Goal: Information Seeking & Learning: Learn about a topic

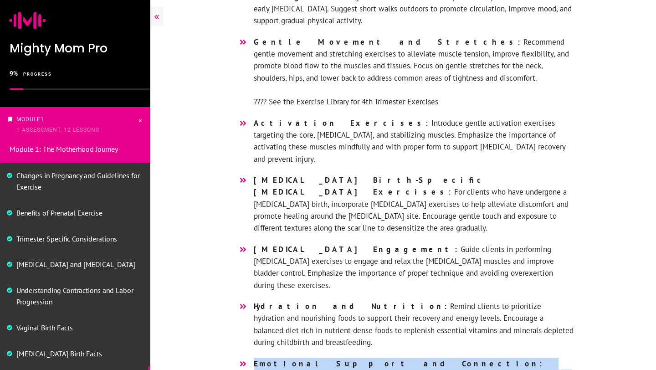
scroll to position [166, 0]
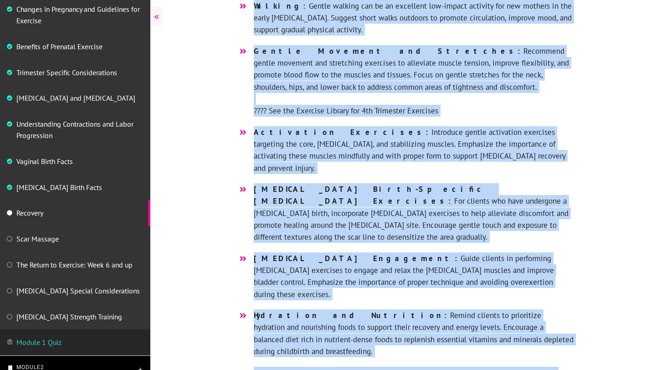
scroll to position [2145, 0]
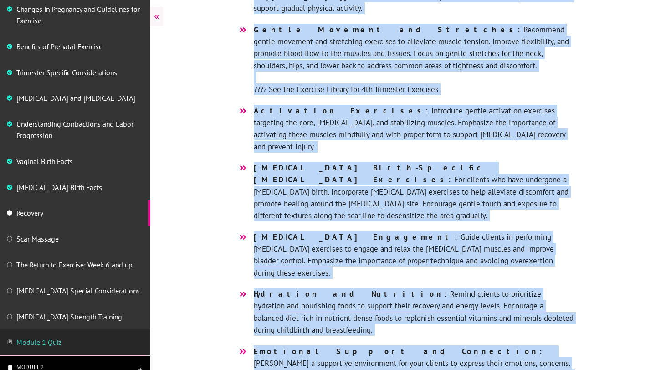
drag, startPoint x: 223, startPoint y: 35, endPoint x: 463, endPoint y: 300, distance: 357.9
copy div "As healing continues, our clients will still feel a continuation of physical an…"
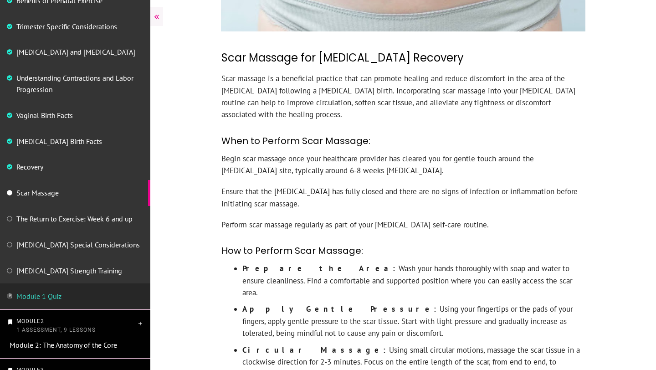
scroll to position [279, 0]
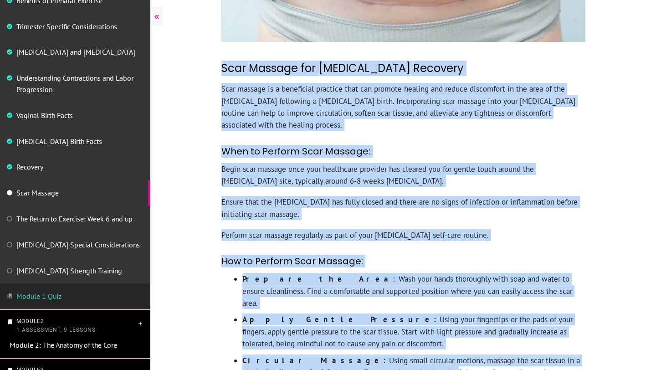
drag, startPoint x: 222, startPoint y: 66, endPoint x: 365, endPoint y: 361, distance: 327.3
click at [365, 361] on div "Scar Massage for Postpartum Recovery Scar massage is a beneficial practice that…" at bounding box center [403, 363] width 364 height 606
click at [221, 66] on div "Scar Massage for Postpartum Recovery Scar massage is a beneficial practice that…" at bounding box center [403, 363] width 364 height 606
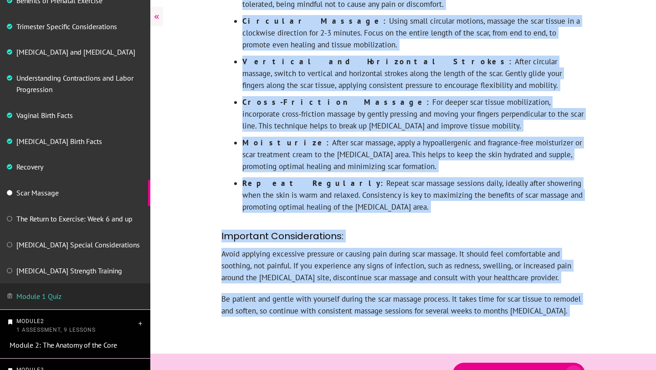
scroll to position [632, 0]
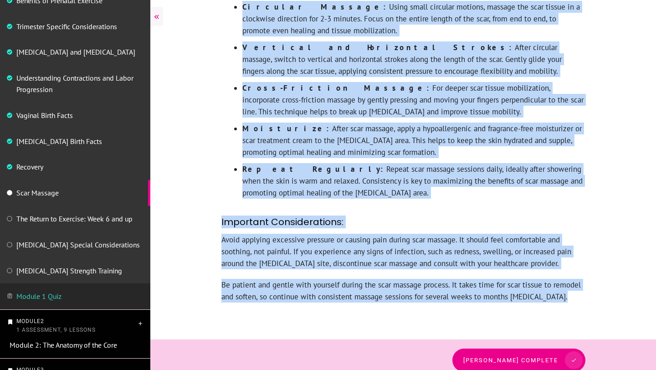
drag, startPoint x: 221, startPoint y: 66, endPoint x: 533, endPoint y: 308, distance: 394.3
click at [533, 308] on div "Scar Massage for Postpartum Recovery Scar massage is a beneficial practice that…" at bounding box center [402, 14] width 505 height 651
copy div "Scar Massage for Postpartum Recovery Scar massage is a beneficial practice that…"
click at [480, 357] on span "[PERSON_NAME] complete" at bounding box center [514, 360] width 95 height 7
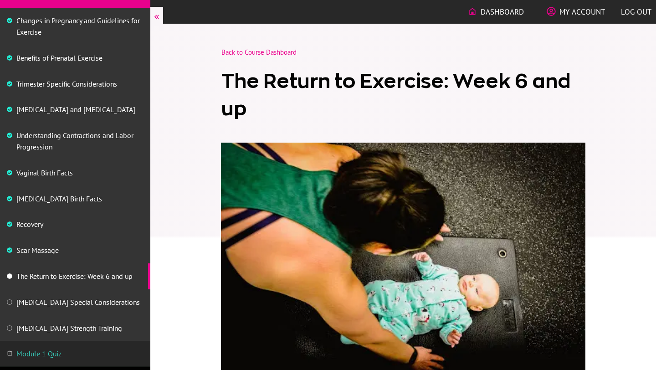
scroll to position [180, 0]
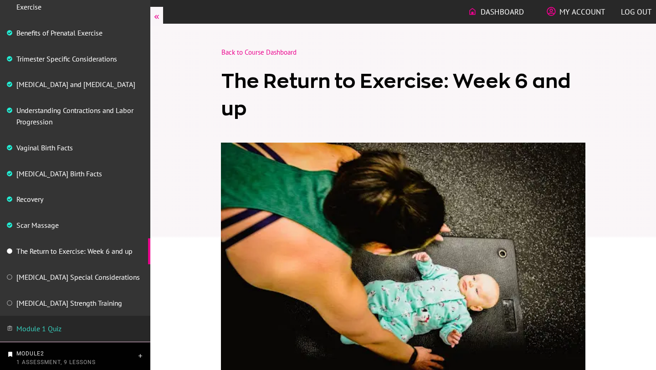
click at [630, 194] on div at bounding box center [402, 271] width 505 height 227
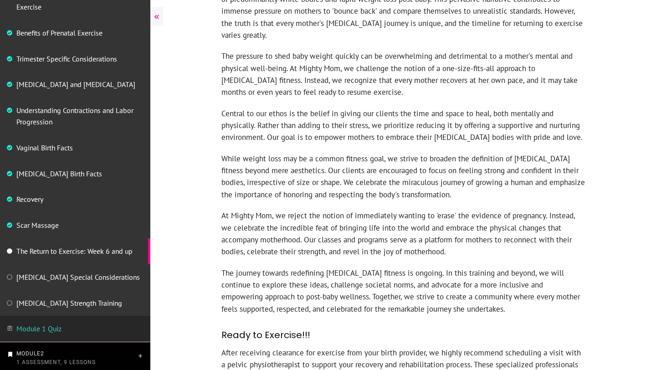
scroll to position [1041, 0]
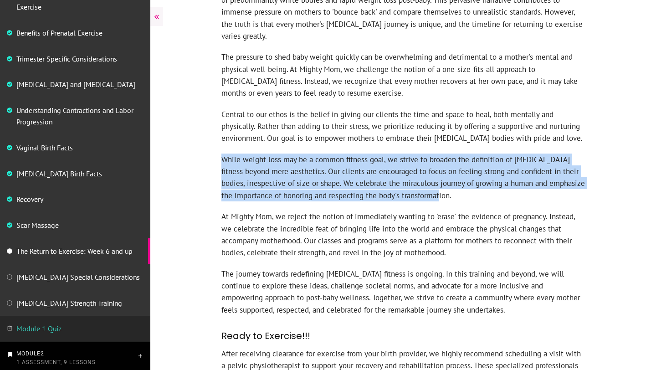
drag, startPoint x: 442, startPoint y: 158, endPoint x: 223, endPoint y: 119, distance: 222.9
click at [223, 153] on p "While weight loss may be a common fitness goal, we strive to broaden the defini…" at bounding box center [402, 181] width 363 height 57
copy p "While weight loss may be a common fitness goal, we strive to broaden the defini…"
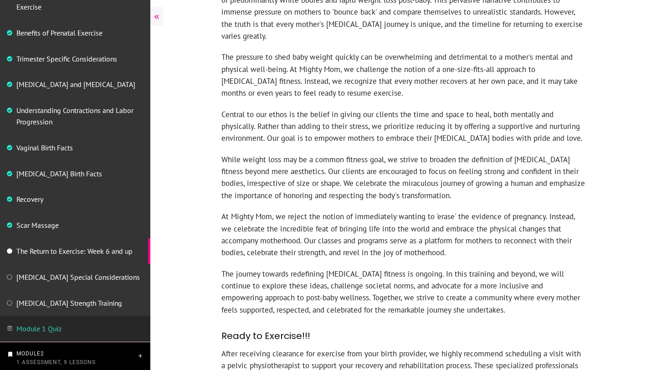
click at [420, 214] on p "At Mighty Mom, we reject the notion of immediately wanting to 'erase' the evide…" at bounding box center [402, 238] width 363 height 57
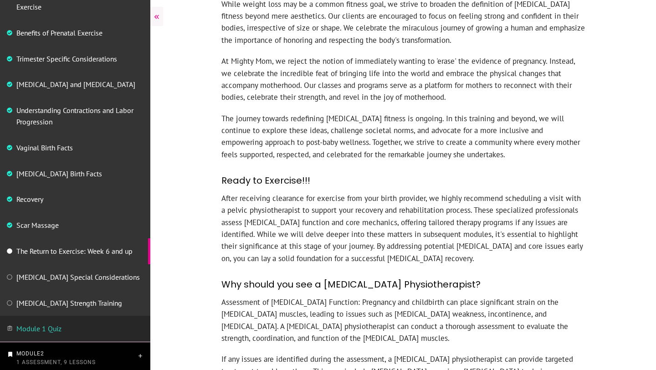
scroll to position [1201, 0]
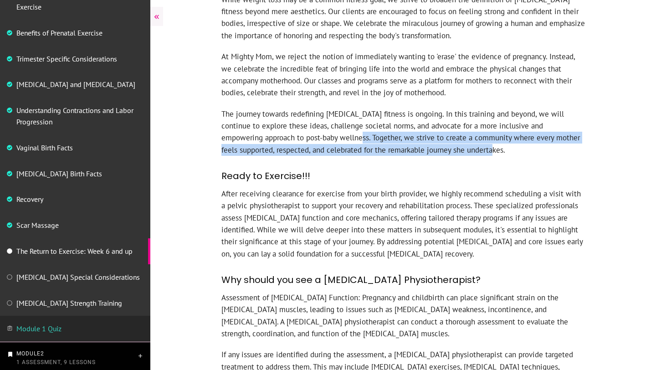
drag, startPoint x: 452, startPoint y: 111, endPoint x: 297, endPoint y: 100, distance: 155.2
click at [296, 108] on p "The journey towards redefining postpartum fitness is ongoing. In this training …" at bounding box center [402, 136] width 363 height 57
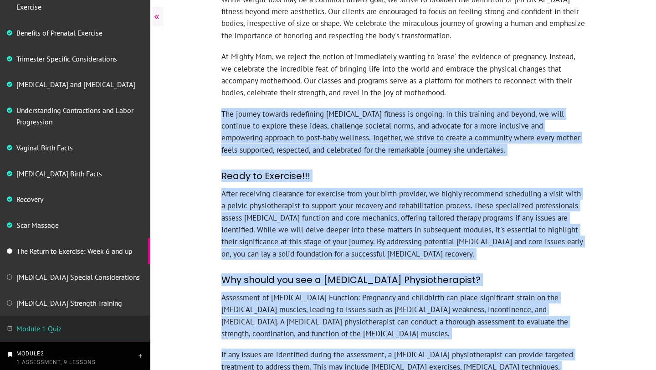
drag, startPoint x: 426, startPoint y: 51, endPoint x: 220, endPoint y: 17, distance: 208.7
click at [221, 17] on div "In contemporary society, there exists an overwhelming emphasis on thinness, oft…" at bounding box center [403, 360] width 364 height 1076
click at [244, 51] on p "At Mighty Mom, we reject the notion of immediately wanting to 'erase' the evide…" at bounding box center [402, 79] width 363 height 57
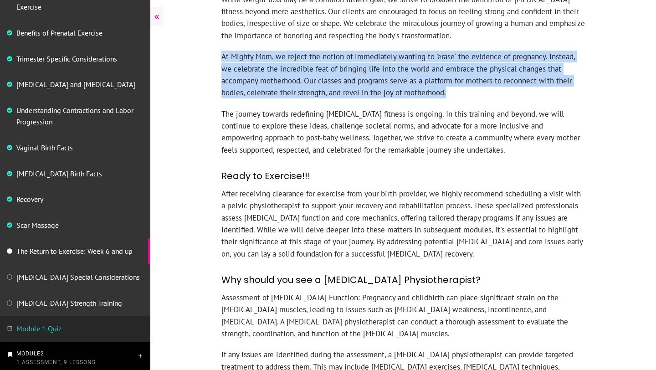
drag, startPoint x: 223, startPoint y: 17, endPoint x: 432, endPoint y: 60, distance: 213.4
click at [432, 60] on p "At Mighty Mom, we reject the notion of immediately wanting to 'erase' the evide…" at bounding box center [402, 79] width 363 height 57
copy p "At Mighty Mom, we reject the notion of immediately wanting to 'erase' the evide…"
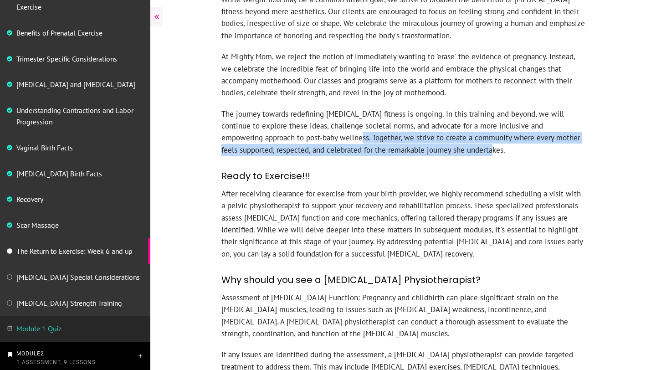
drag, startPoint x: 457, startPoint y: 112, endPoint x: 297, endPoint y: 96, distance: 160.2
click at [297, 108] on p "The journey towards redefining postpartum fitness is ongoing. In this training …" at bounding box center [402, 136] width 363 height 57
copy p "Together, we strive to create a community where every mother feels supported, r…"
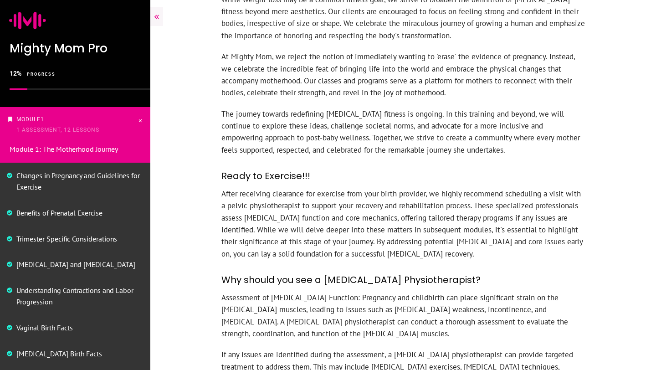
click at [455, 165] on h3 "Ready to Exercise!!!" at bounding box center [402, 176] width 363 height 23
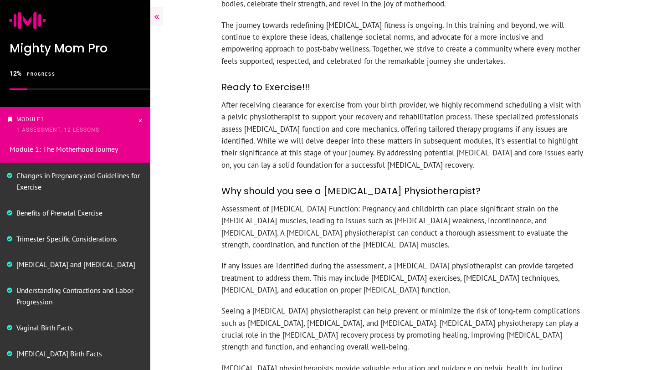
scroll to position [1293, 0]
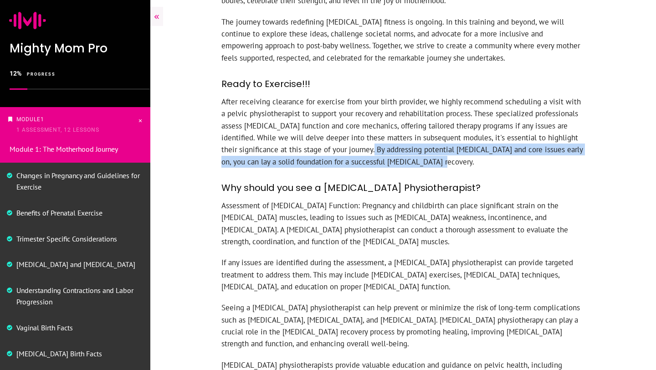
drag, startPoint x: 424, startPoint y: 125, endPoint x: 360, endPoint y: 113, distance: 65.7
click at [360, 112] on p "After receiving clearance for exercise from your birth provider, we highly reco…" at bounding box center [402, 136] width 363 height 81
click at [419, 123] on p "After receiving clearance for exercise from your birth provider, we highly reco…" at bounding box center [402, 136] width 363 height 81
drag, startPoint x: 419, startPoint y: 123, endPoint x: 359, endPoint y: 108, distance: 61.6
click at [359, 108] on p "After receiving clearance for exercise from your birth provider, we highly reco…" at bounding box center [402, 136] width 363 height 81
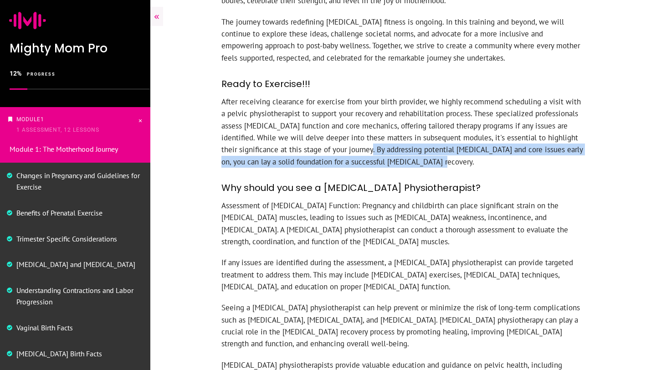
copy p "By addressing potential pelvic floor and core issues early on, you can lay a so…"
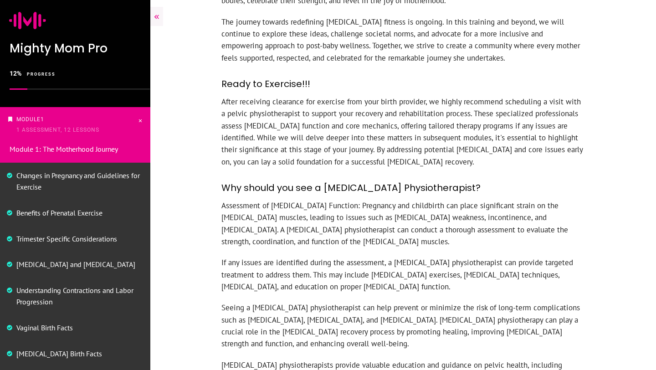
click at [479, 177] on h3 "Why should you see a Pelvic Floor Physiotherapist?" at bounding box center [402, 188] width 363 height 23
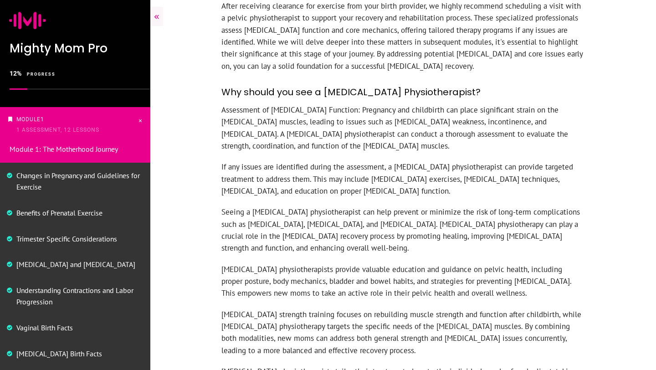
scroll to position [1391, 0]
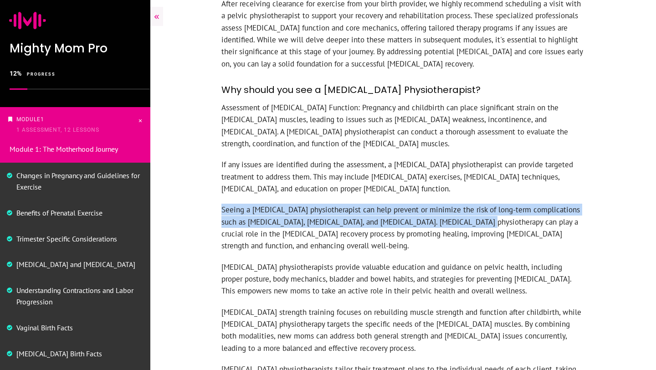
drag, startPoint x: 444, startPoint y: 184, endPoint x: 222, endPoint y: 167, distance: 222.0
click at [222, 204] on p "Seeing a pelvic floor physiotherapist can help prevent or minimize the risk of …" at bounding box center [402, 232] width 363 height 57
copy p "Seeing a pelvic floor physiotherapist can help prevent or minimize the risk of …"
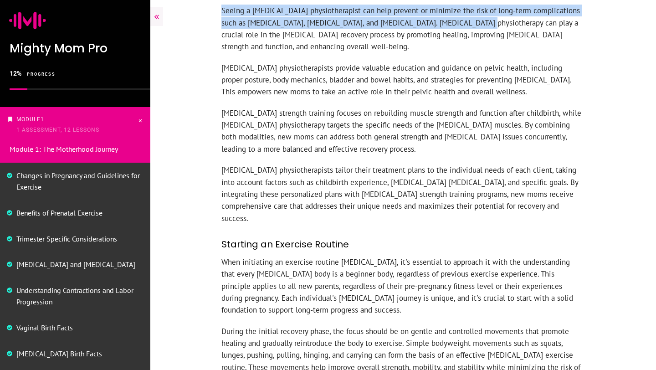
scroll to position [1593, 0]
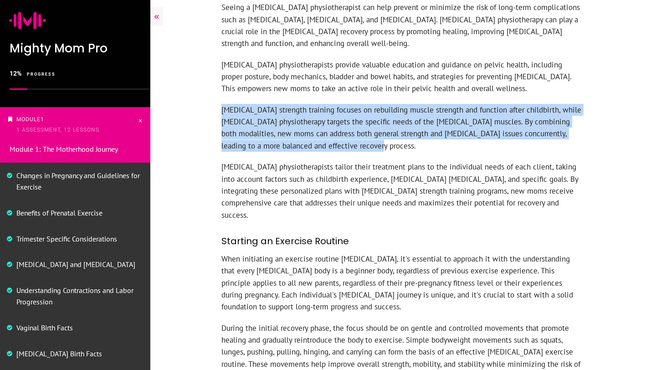
drag, startPoint x: 222, startPoint y: 71, endPoint x: 421, endPoint y: 118, distance: 204.7
click at [421, 118] on p "Postpartum strength training focuses on rebuilding muscle strength and function…" at bounding box center [402, 132] width 363 height 57
copy p "Postpartum strength training focuses on rebuilding muscle strength and function…"
click at [402, 230] on h3 "Starting an Exercise Routine" at bounding box center [402, 241] width 363 height 23
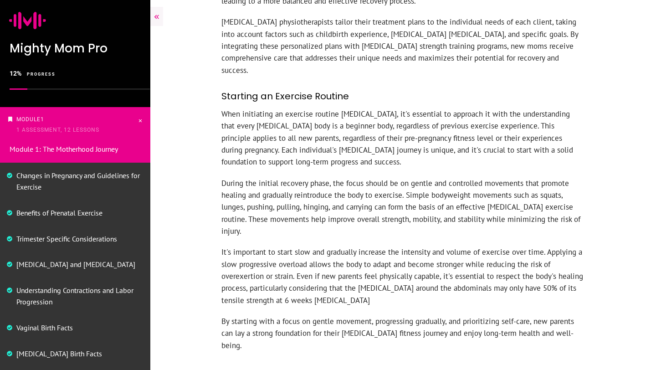
scroll to position [1741, 0]
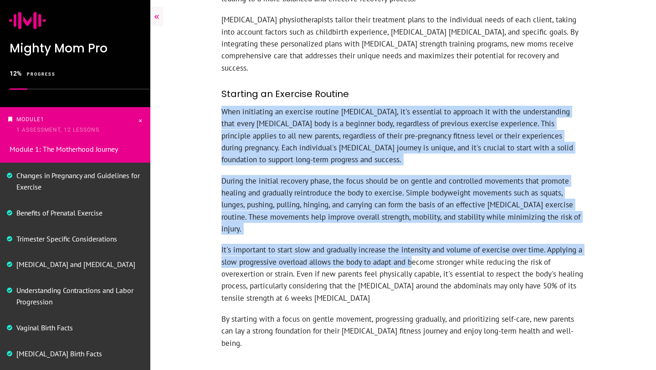
drag, startPoint x: 222, startPoint y: 60, endPoint x: 409, endPoint y: 199, distance: 233.2
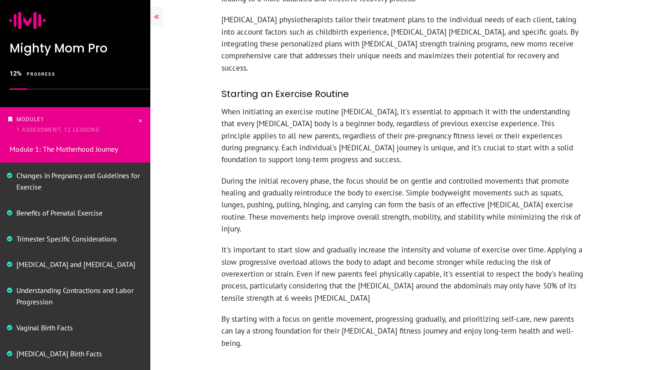
click at [340, 244] on p "It's important to start slow and gradually increase the intensity and volume of…" at bounding box center [402, 278] width 363 height 69
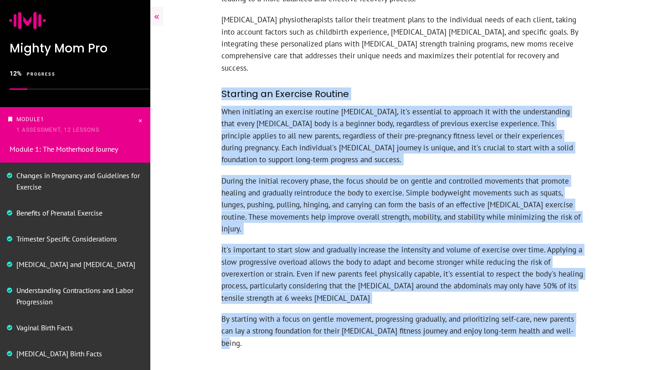
drag, startPoint x: 582, startPoint y: 269, endPoint x: 223, endPoint y: 43, distance: 423.4
copy div "Starting an Exercise Routine When initiating an exercise routine postpartum, it…"
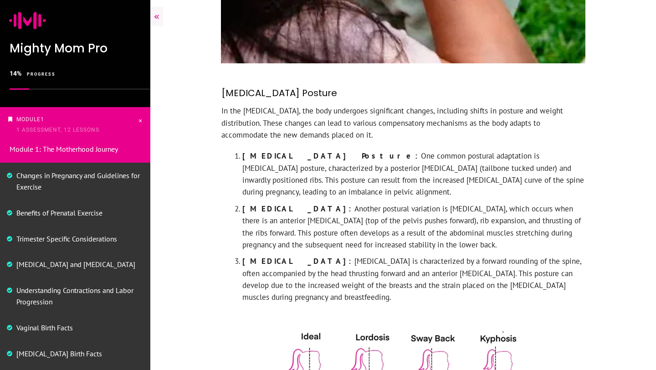
scroll to position [628, 0]
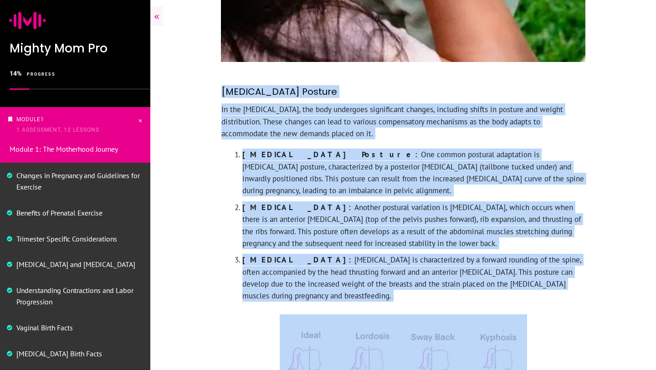
drag, startPoint x: 223, startPoint y: 64, endPoint x: 534, endPoint y: 286, distance: 382.0
copy div "[MEDICAL_DATA] Posture In the [MEDICAL_DATA], the body undergoes significant ch…"
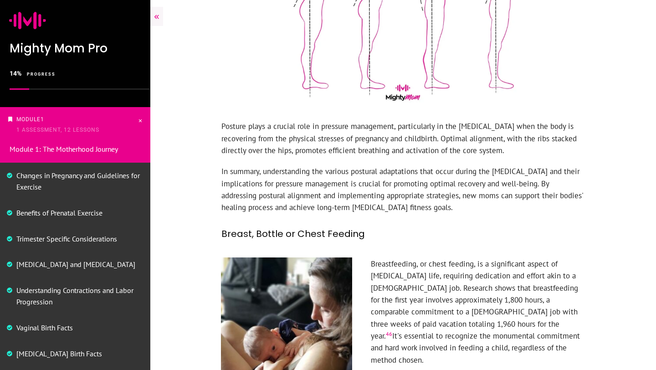
scroll to position [1049, 0]
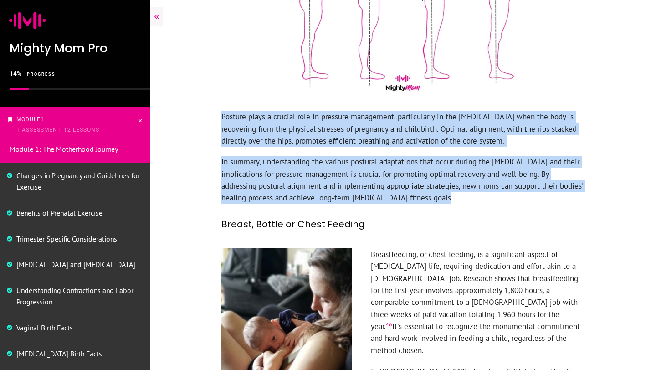
drag, startPoint x: 437, startPoint y: 148, endPoint x: 221, endPoint y: 62, distance: 231.8
click at [221, 110] on div "Posture plays a crucial role in pressure management, particularly in the [MEDIC…" at bounding box center [403, 173] width 364 height 126
copy div "Posture plays a crucial role in pressure management, particularly in the [MEDIC…"
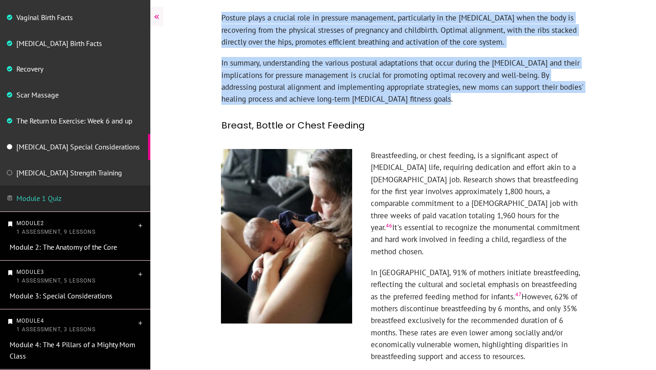
scroll to position [301, 0]
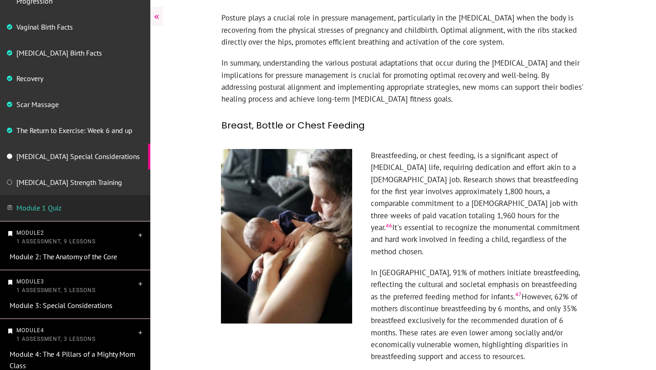
click at [489, 114] on h3 "Breast, Bottle or Chest Feeding" at bounding box center [402, 125] width 363 height 23
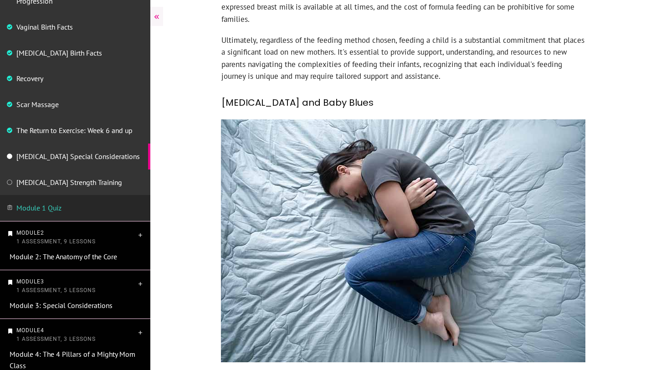
scroll to position [1667, 0]
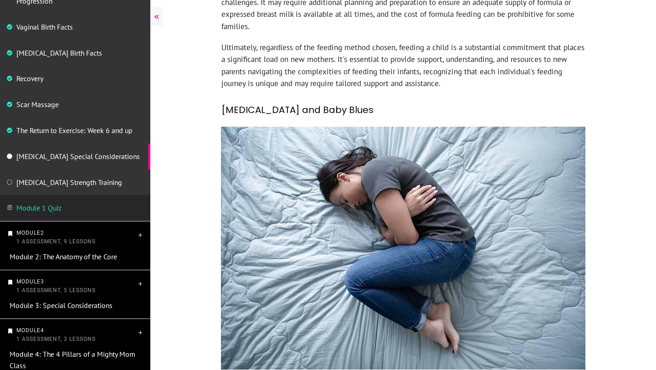
drag, startPoint x: 222, startPoint y: 45, endPoint x: 405, endPoint y: 45, distance: 183.1
click at [405, 99] on h3 "Postpartum Depression and Baby Blues" at bounding box center [402, 110] width 363 height 23
copy h3 "Postpartum Depression and Baby Blues"
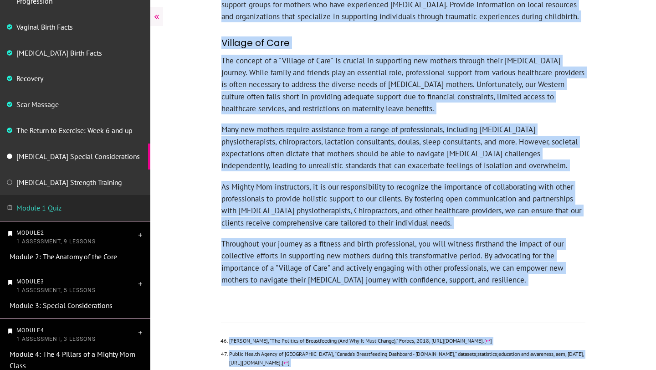
scroll to position [2976, 0]
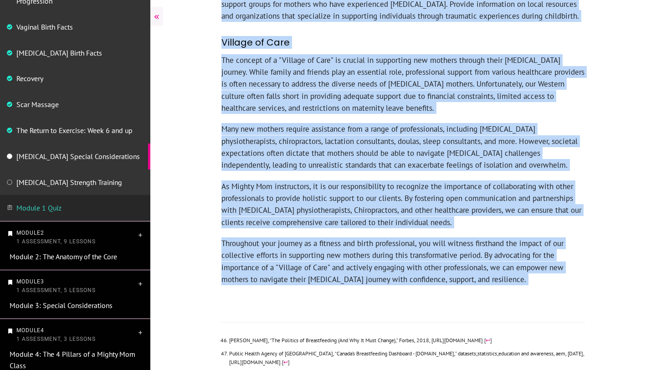
drag, startPoint x: 221, startPoint y: 113, endPoint x: 496, endPoint y: 239, distance: 302.0
click at [404, 180] on p "As Mighty Mom instructors, it is our responsibility to recognize the importance…" at bounding box center [402, 208] width 363 height 57
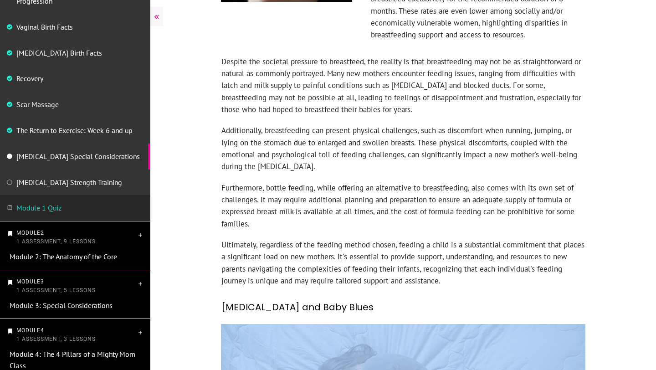
scroll to position [1484, 0]
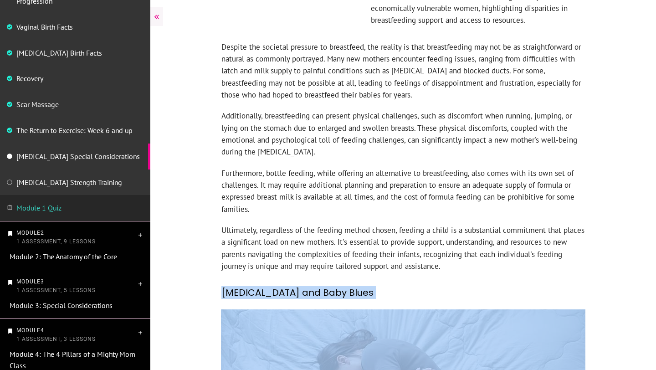
drag, startPoint x: 508, startPoint y: 216, endPoint x: 222, endPoint y: 230, distance: 285.9
copy div "Postpartum Depression and Baby Blues Postpartum mood disorders, including "baby…"
click at [413, 281] on h3 "Postpartum Depression and Baby Blues" at bounding box center [402, 292] width 363 height 23
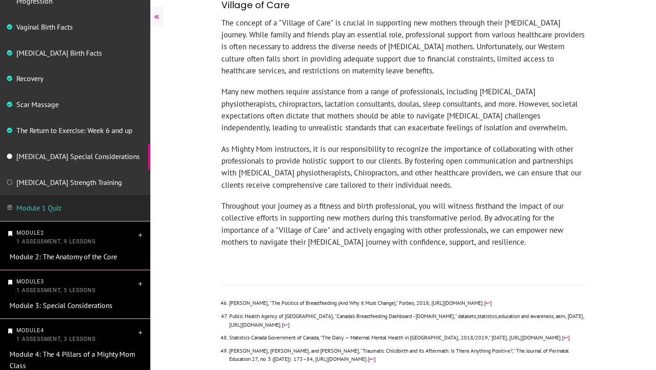
scroll to position [3042, 0]
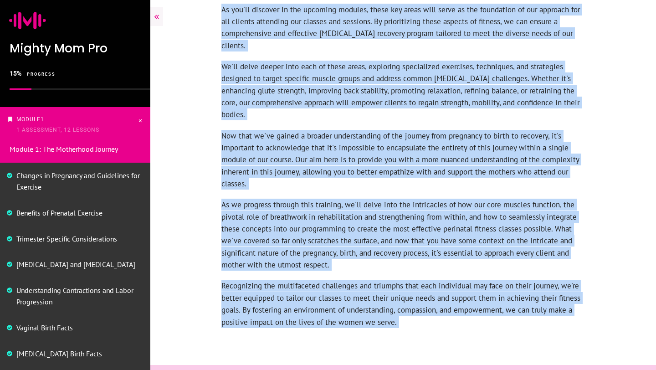
scroll to position [897, 0]
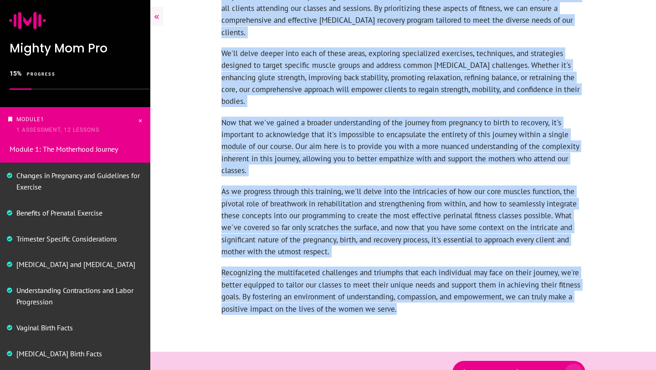
drag, startPoint x: 223, startPoint y: 94, endPoint x: 412, endPoint y: 287, distance: 270.5
copy div "When considering the return to exercise for [MEDICAL_DATA] clients, there are s…"
click at [338, 155] on p "Now that we've gained a broader understanding of the journey from pregnancy to …" at bounding box center [402, 151] width 363 height 69
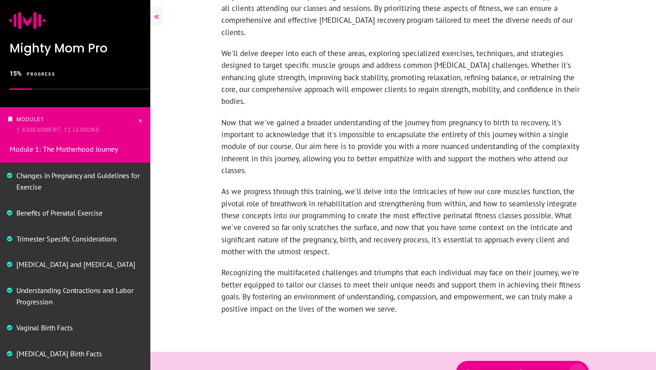
click at [557, 369] on span "Mark lesson complete" at bounding box center [514, 372] width 95 height 7
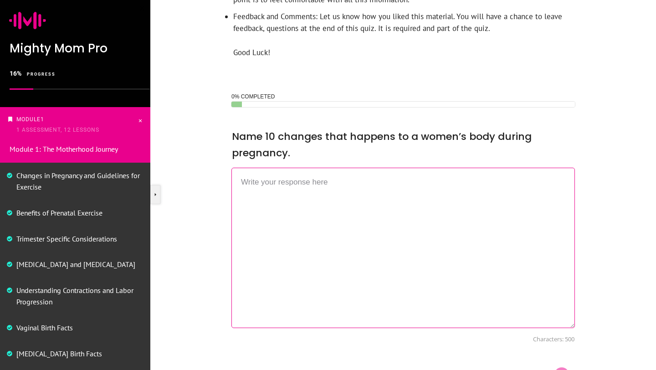
scroll to position [366, 0]
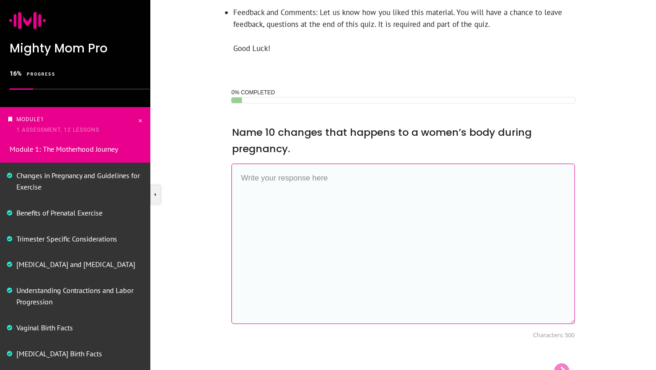
click at [299, 223] on textarea at bounding box center [402, 243] width 343 height 160
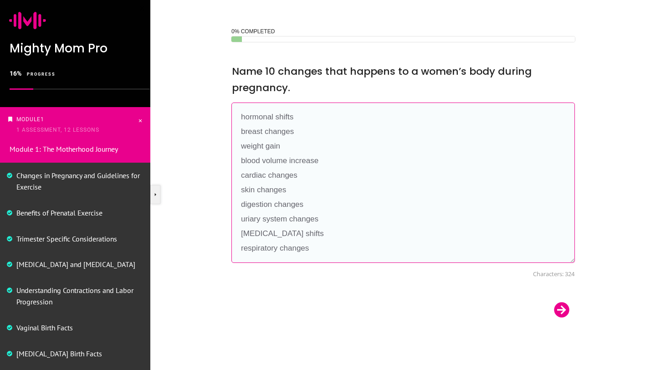
scroll to position [430, 0]
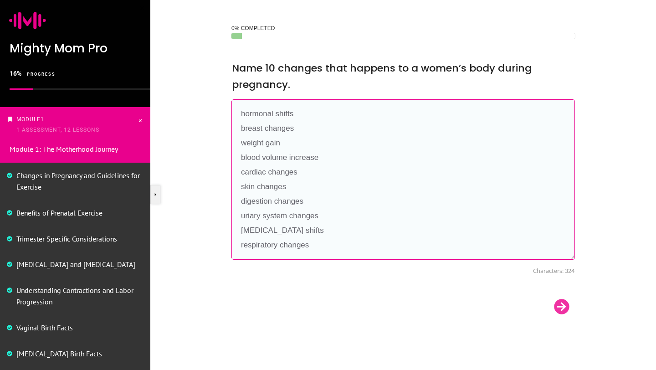
type textarea "hormonal shifts breast changes weight gain blood volume increase cardiac change…"
click at [564, 311] on div at bounding box center [561, 306] width 27 height 18
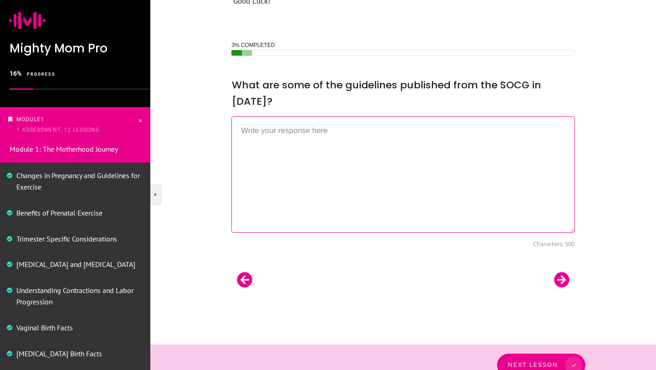
click at [326, 137] on textarea at bounding box center [402, 174] width 343 height 117
click at [315, 116] on textarea at bounding box center [402, 174] width 343 height 117
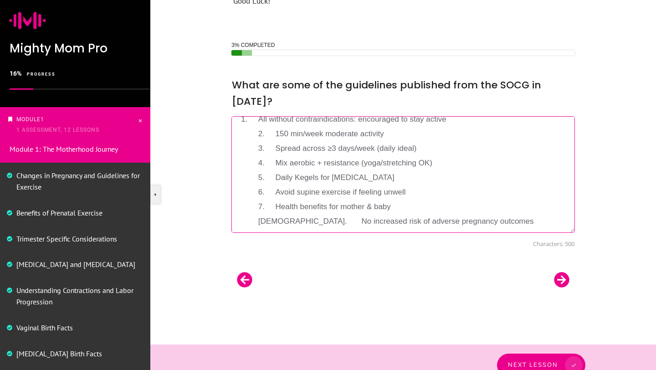
scroll to position [0, 0]
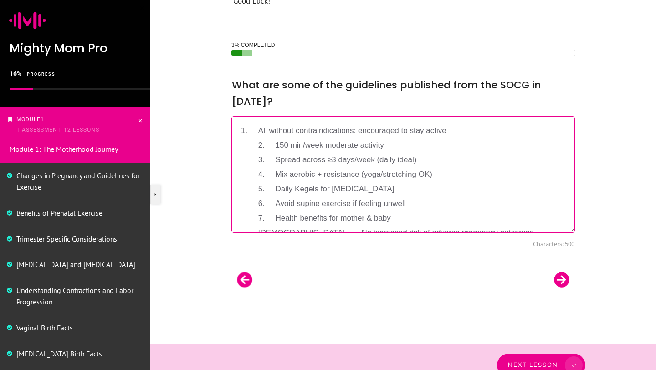
click at [276, 116] on textarea "1. All without contraindications: encouraged to stay active 2. 150 min/week mod…" at bounding box center [402, 174] width 343 height 117
click at [342, 116] on textarea "All without contraindications: encouraged to stay active 2. 150 min/week modera…" at bounding box center [402, 174] width 343 height 117
click at [276, 128] on textarea "All without contraindications are encouraged to stay active 2. 150 min/week mod…" at bounding box center [402, 174] width 343 height 117
click at [276, 143] on textarea "All without contraindications are encouraged to stay active 150 min/week modera…" at bounding box center [402, 174] width 343 height 117
click at [302, 143] on textarea "All without contraindications are encouraged to stay active 150 min/week modera…" at bounding box center [402, 174] width 343 height 117
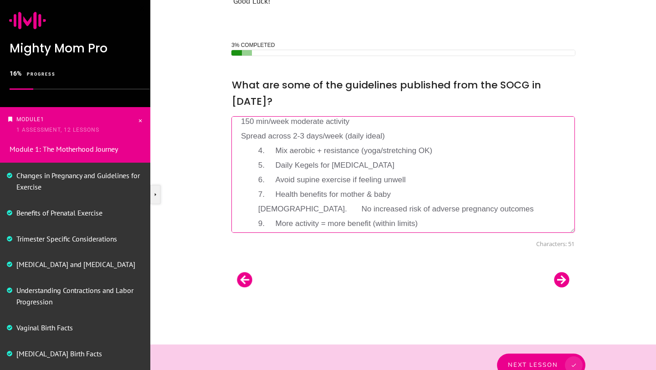
scroll to position [43, 0]
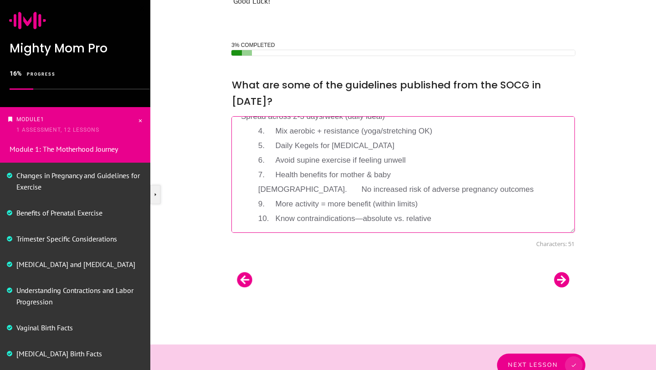
click at [275, 116] on textarea "All without contraindications are encouraged to stay active 150 min/week modera…" at bounding box center [402, 174] width 343 height 117
click at [398, 116] on textarea "All without contraindications are encouraged to stay active 150 min/week modera…" at bounding box center [402, 174] width 343 height 117
click at [275, 130] on textarea "All without contraindications are encouraged to stay active 150 min/week modera…" at bounding box center [402, 174] width 343 height 117
click at [277, 143] on textarea "All without contraindications are encouraged to stay active 150 min/week modera…" at bounding box center [402, 174] width 343 height 117
drag, startPoint x: 373, startPoint y: 143, endPoint x: 238, endPoint y: 151, distance: 135.1
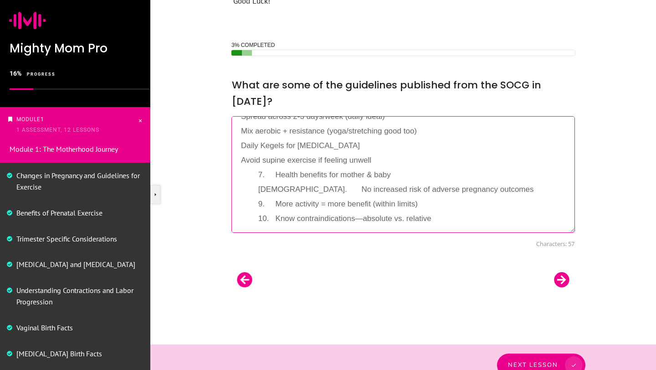
click at [238, 151] on textarea "All without contraindications are encouraged to stay active 150 min/week modera…" at bounding box center [402, 174] width 343 height 117
drag, startPoint x: 378, startPoint y: 145, endPoint x: 239, endPoint y: 144, distance: 139.8
click at [239, 144] on textarea "All without contraindications are encouraged to stay active 150 min/week modera…" at bounding box center [402, 174] width 343 height 117
drag, startPoint x: 398, startPoint y: 159, endPoint x: 419, endPoint y: 160, distance: 20.1
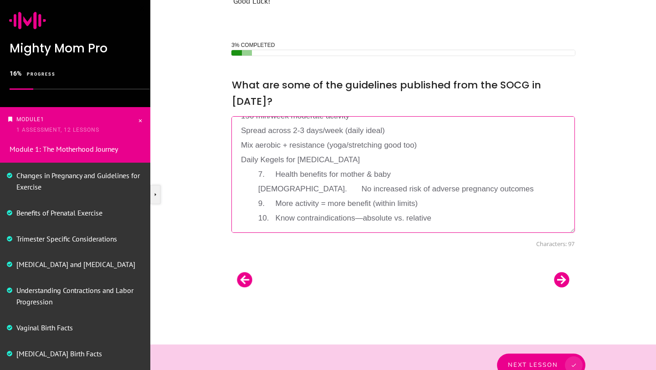
click at [419, 160] on textarea "All without contraindications are encouraged to stay active 150 min/week modera…" at bounding box center [402, 174] width 343 height 117
click at [277, 155] on textarea "All without contraindications are encouraged to stay active 150 min/week modera…" at bounding box center [402, 174] width 343 height 117
click at [277, 176] on textarea "All without contraindications are encouraged to stay active 150 min/week modera…" at bounding box center [402, 174] width 343 height 117
drag, startPoint x: 417, startPoint y: 171, endPoint x: 240, endPoint y: 171, distance: 177.6
click at [240, 171] on textarea "All without contraindications are encouraged to stay active 150 min/week modera…" at bounding box center [402, 174] width 343 height 117
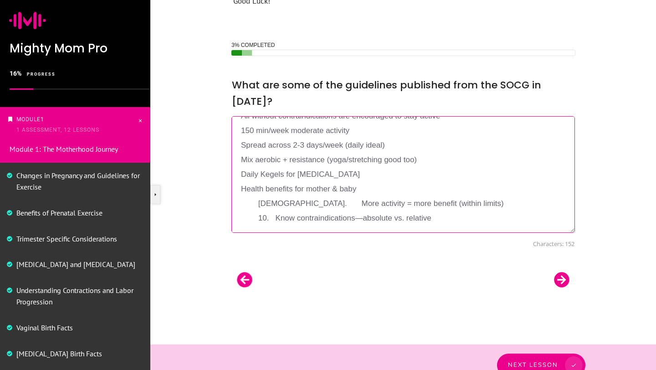
scroll to position [15, 0]
drag, startPoint x: 419, startPoint y: 189, endPoint x: 226, endPoint y: 189, distance: 192.6
click at [226, 189] on div "3% COMPLETED __CONFIG_colors_palette__{"active_palette":0,"config":{"colors":{"…" at bounding box center [403, 169] width 362 height 257
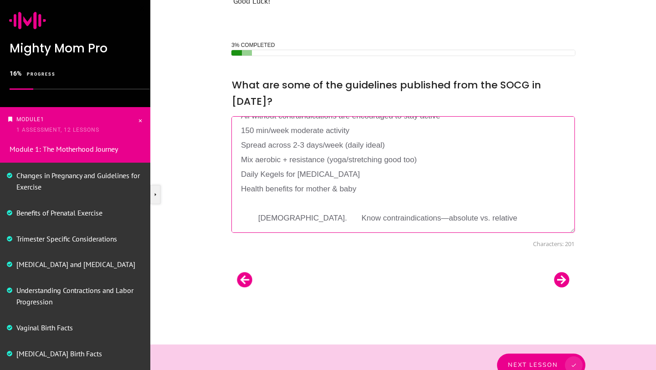
drag, startPoint x: 445, startPoint y: 204, endPoint x: 227, endPoint y: 187, distance: 219.2
click at [227, 187] on div "3% COMPLETED __CONFIG_colors_palette__{"active_palette":0,"config":{"colors":{"…" at bounding box center [403, 169] width 362 height 257
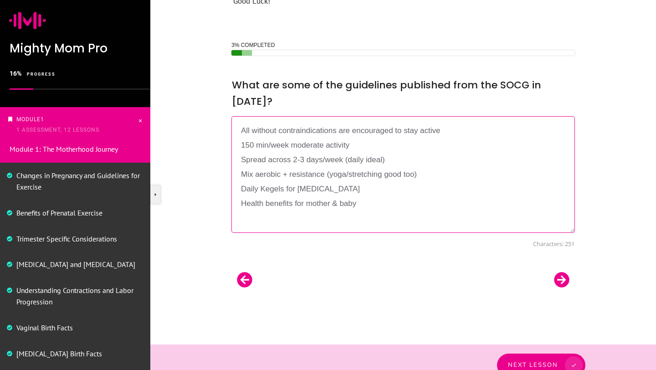
scroll to position [0, 0]
type textarea "All without contraindications are encouraged to stay active 150 min/week modera…"
click at [565, 271] on div at bounding box center [561, 280] width 27 height 18
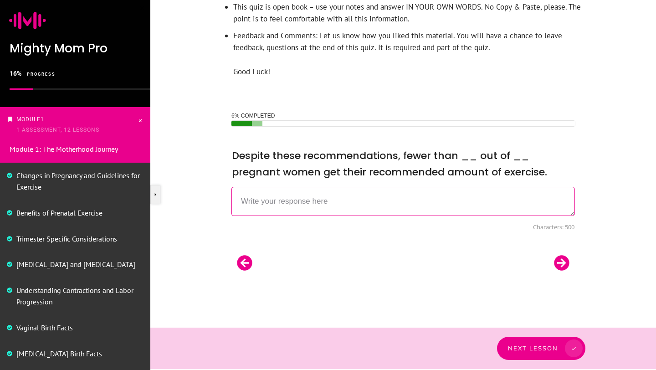
scroll to position [342, 0]
type textarea "1 out of 7, 15% of women"
click at [564, 260] on div at bounding box center [561, 263] width 27 height 18
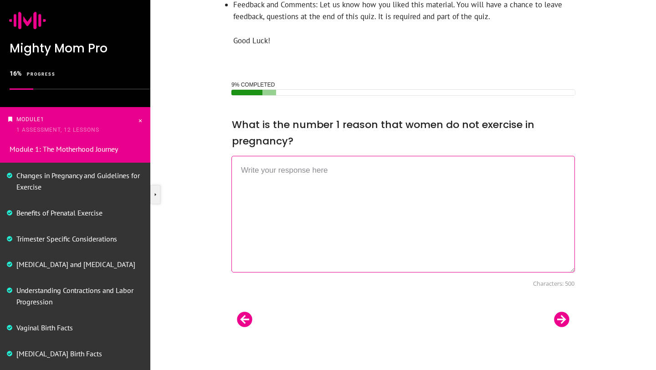
scroll to position [430, 0]
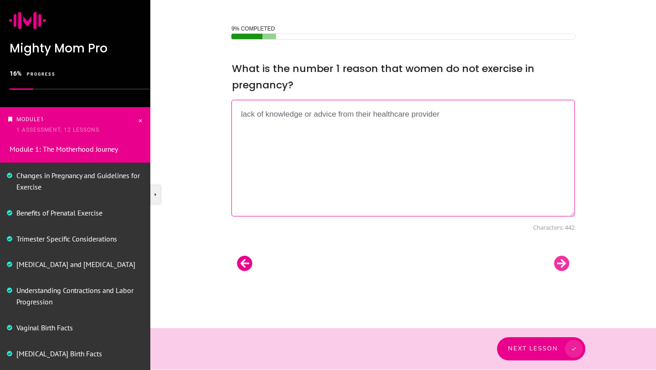
type textarea "lack of knowledge or advice from their healthcare provider"
click at [565, 265] on div at bounding box center [561, 263] width 27 height 18
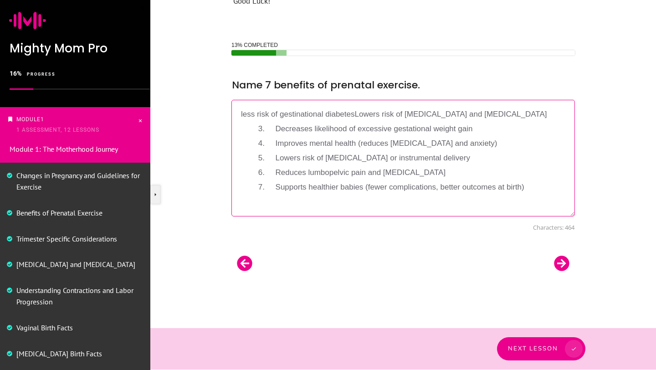
click at [354, 115] on textarea "less risk of gestinational diabetesLowers risk of preeclampsia and gestational …" at bounding box center [402, 158] width 343 height 117
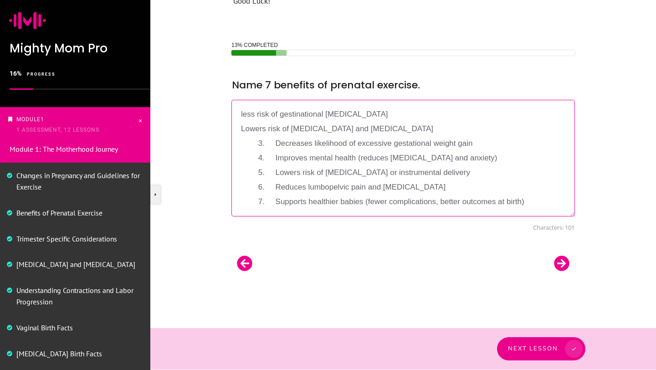
click at [276, 142] on textarea "less risk of gestinational diabetes Lowers risk of preeclampsia and gestational…" at bounding box center [402, 158] width 343 height 117
click at [276, 158] on textarea "less risk of gestinational diabetes Lowers risk of preeclampsia and gestational…" at bounding box center [402, 158] width 343 height 117
click at [275, 174] on textarea "less risk of gestinational diabetes Lowers risk of preeclampsia and gestational…" at bounding box center [402, 158] width 343 height 117
click at [276, 185] on textarea "less risk of gestinational diabetes Lowers risk of preeclampsia and gestational…" at bounding box center [402, 158] width 343 height 117
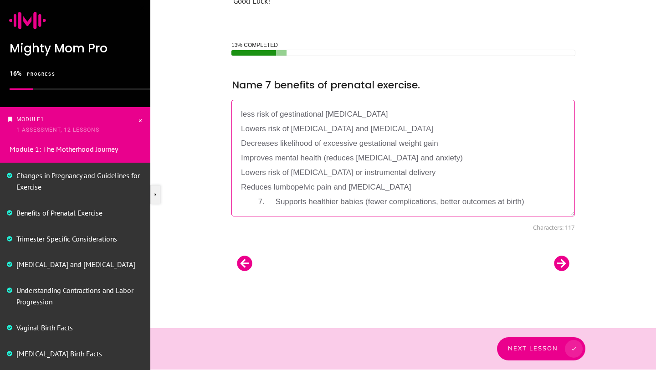
click at [276, 201] on textarea "less risk of gestinational diabetes Lowers risk of preeclampsia and gestational…" at bounding box center [402, 158] width 343 height 117
click at [296, 185] on textarea "less risk of gestinational diabetes Lowers risk of preeclampsia and gestational…" at bounding box center [402, 158] width 343 height 117
click at [291, 186] on textarea "less risk of gestinational diabetes Lowers risk of preeclampsia and gestational…" at bounding box center [402, 158] width 343 height 117
click at [295, 184] on textarea "less risk of gestinational diabetes Lowers risk of preeclampsia and gestational…" at bounding box center [402, 158] width 343 height 117
type textarea "less risk of gestinational diabetes Lowers risk of preeclampsia and gestational…"
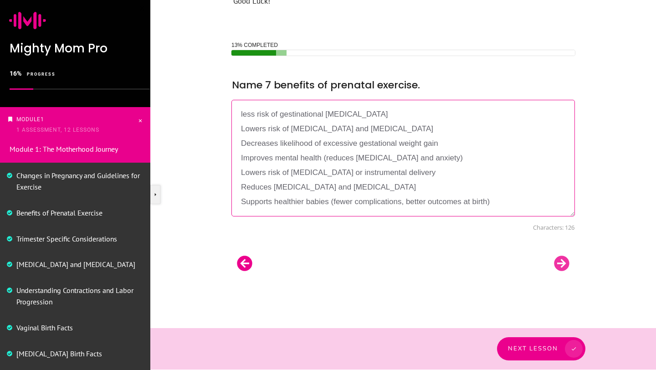
click at [559, 266] on div at bounding box center [561, 263] width 27 height 18
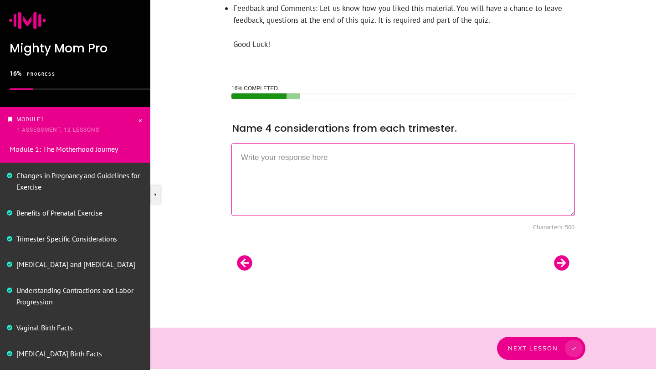
scroll to position [370, 0]
click at [290, 159] on textarea at bounding box center [402, 179] width 343 height 73
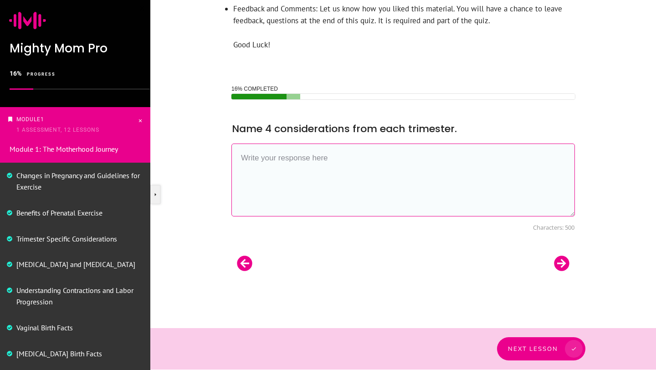
click at [301, 162] on textarea at bounding box center [402, 179] width 343 height 73
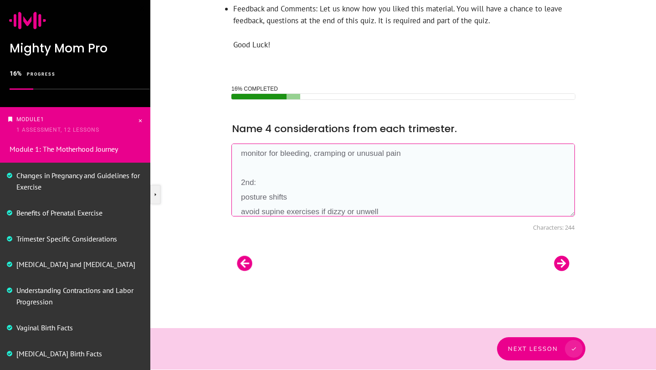
scroll to position [77, 0]
click at [274, 210] on textarea "1st: manage nausea, fatigue and dizziness and adjust intensity if needed establ…" at bounding box center [402, 179] width 343 height 73
click at [342, 212] on textarea "1st: manage nausea, fatigue and dizziness and adjust intensity if needed establ…" at bounding box center [402, 179] width 343 height 73
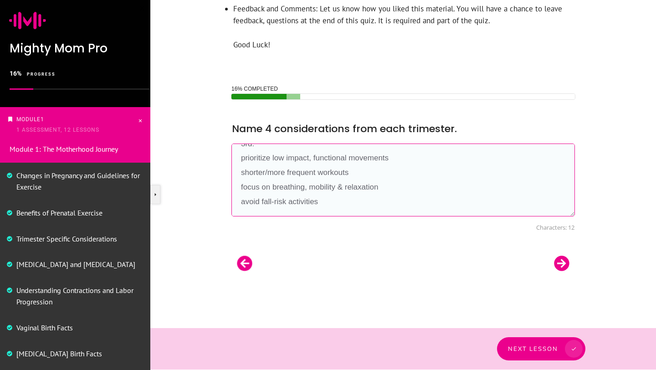
scroll to position [189, 0]
type textarea "1st: manage nausea, fatigue and dizziness and adjust intensity if needed establ…"
click at [563, 262] on div at bounding box center [561, 263] width 27 height 18
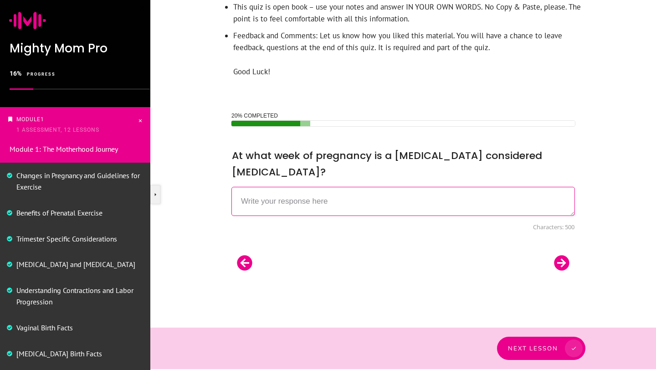
scroll to position [326, 0]
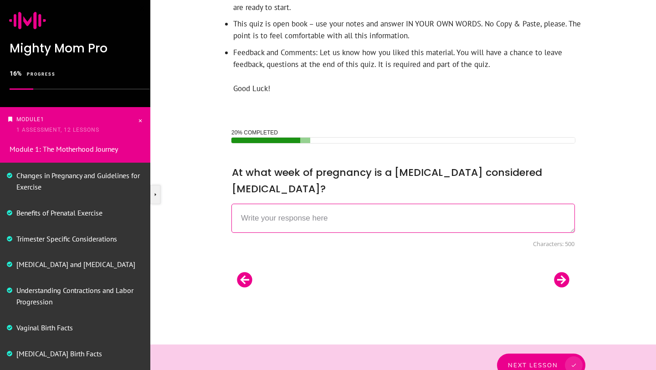
click at [306, 204] on textarea at bounding box center [402, 218] width 343 height 29
click at [276, 217] on div "Characters: 500" at bounding box center [402, 231] width 343 height 55
click at [284, 204] on textarea at bounding box center [402, 218] width 343 height 29
type textarea "20 weeks and up"
click at [563, 271] on div at bounding box center [561, 280] width 27 height 18
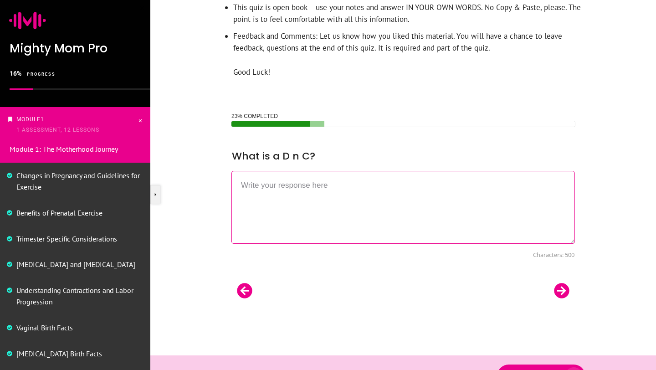
scroll to position [370, 0]
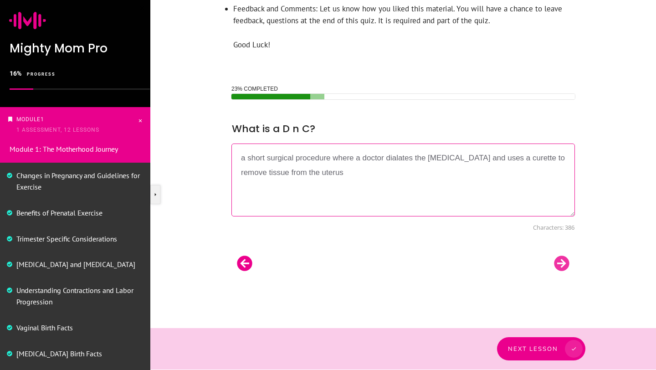
type textarea "a short surgical procedure where a doctor dialates the cervix and uses a curett…"
click at [564, 263] on div at bounding box center [561, 263] width 27 height 18
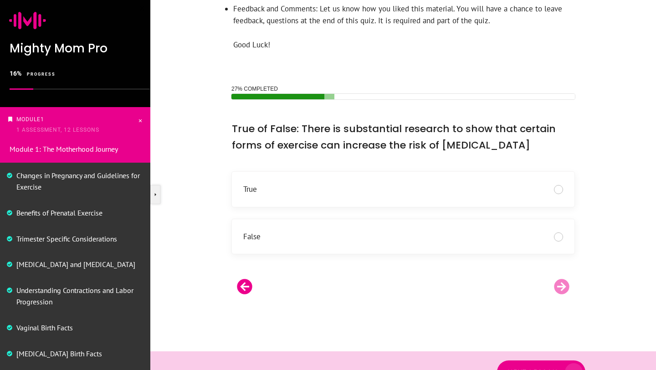
scroll to position [392, 0]
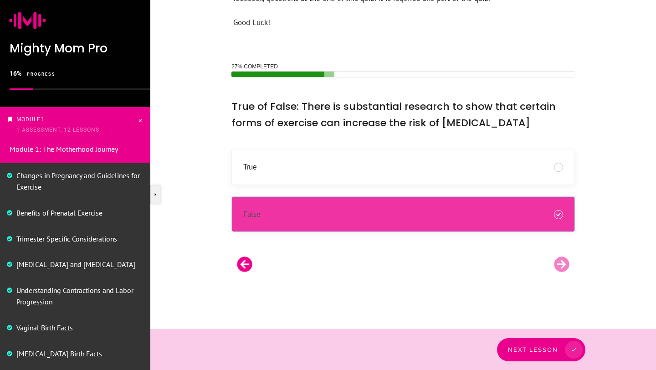
click at [560, 218] on div "False" at bounding box center [403, 214] width 320 height 12
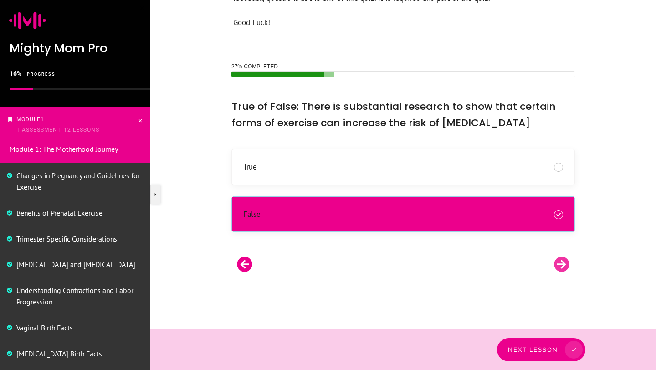
click at [561, 261] on div at bounding box center [561, 264] width 27 height 18
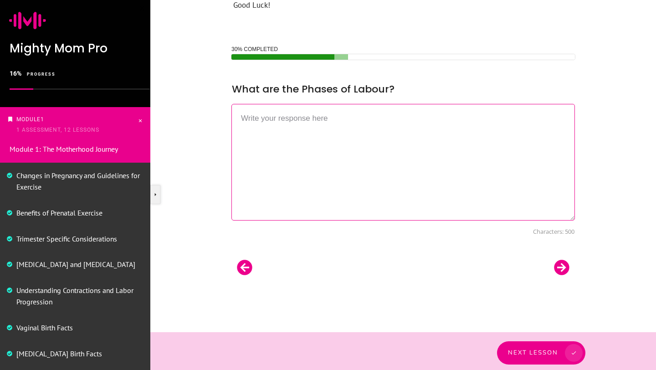
scroll to position [413, 0]
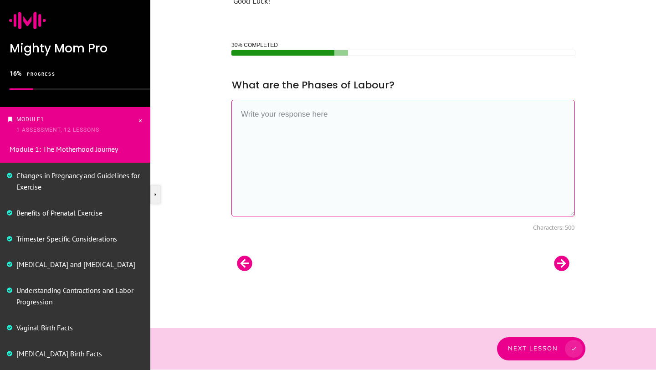
paste textarea "Early labour: (1-6 cm) Active labour: (6-10 cm) Transition (8-10 cm)"
type textarea "Early labour: (1-6 cm) Active labour: (6-10 cm) Transition (8-10 cm)"
click at [562, 261] on div at bounding box center [561, 263] width 27 height 18
type textarea "top of the uterus, measured in pregnancy to monitor growth"
click at [568, 263] on div at bounding box center [561, 263] width 27 height 18
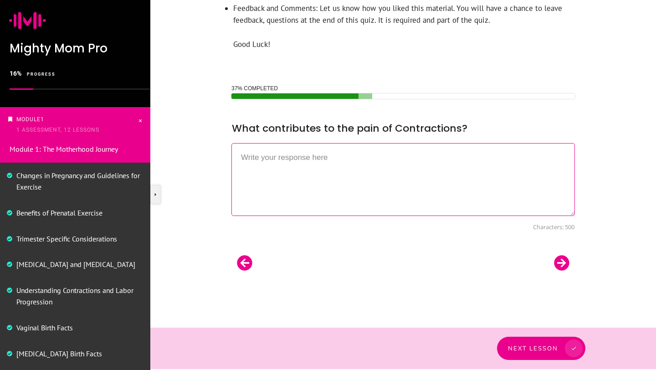
scroll to position [370, 0]
click at [561, 263] on div at bounding box center [561, 263] width 27 height 18
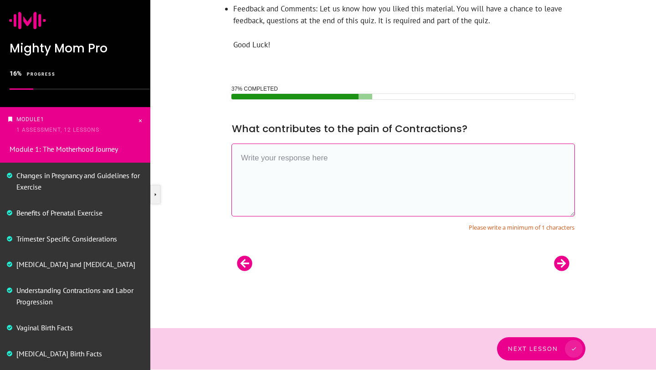
click at [283, 160] on textarea at bounding box center [402, 179] width 343 height 73
type textarea "pain i s ca"
drag, startPoint x: 304, startPoint y: 164, endPoint x: 226, endPoint y: 164, distance: 77.4
click at [226, 164] on div "37% COMPLETED __CONFIG_colors_palette__{"active_palette":0,"config":{"colors":{…" at bounding box center [403, 182] width 362 height 197
paste textarea "pain is caused by muscle contractions, reduced blood flow, cervical stretching,…"
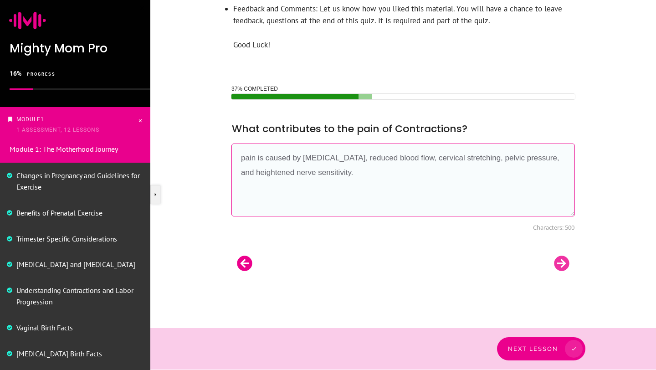
type textarea "pain is caused by muscle contractions, reduced blood flow, cervical stretching,…"
click at [564, 261] on div at bounding box center [561, 263] width 27 height 18
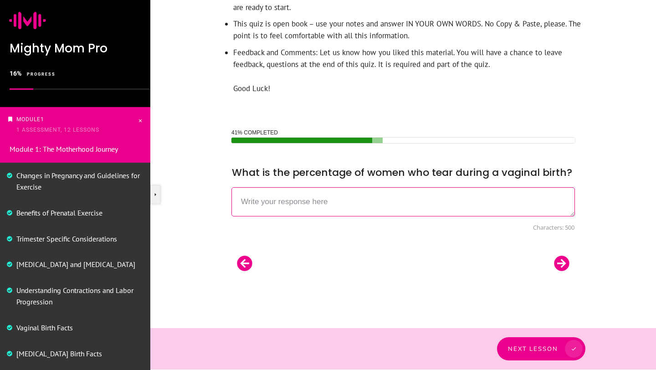
click at [344, 205] on textarea at bounding box center [402, 201] width 343 height 29
type textarea "85-90%"
click at [563, 262] on div at bounding box center [561, 263] width 27 height 18
click at [276, 202] on textarea at bounding box center [402, 201] width 343 height 29
click at [276, 209] on textarea at bounding box center [402, 201] width 343 height 29
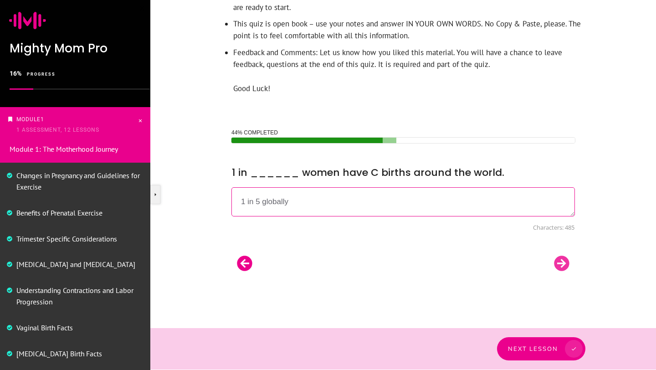
type textarea "1 in 5 globally"
click at [567, 261] on div at bounding box center [561, 263] width 27 height 18
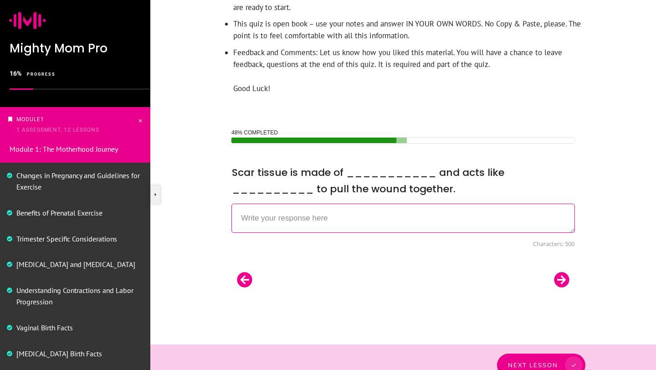
scroll to position [342, 0]
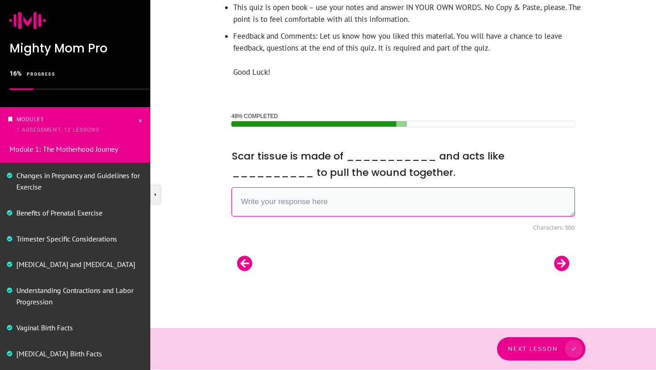
click at [272, 193] on textarea at bounding box center [402, 201] width 343 height 29
type textarea "collagen glue"
click at [563, 259] on div at bounding box center [561, 263] width 27 height 18
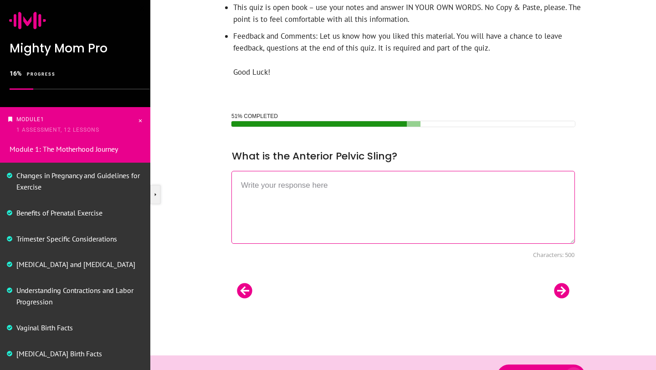
scroll to position [370, 0]
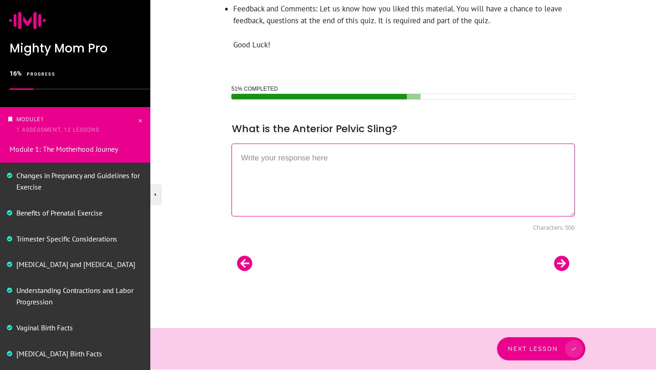
click at [303, 183] on textarea at bounding box center [402, 179] width 343 height 73
click at [286, 157] on textarea at bounding box center [402, 179] width 343 height 73
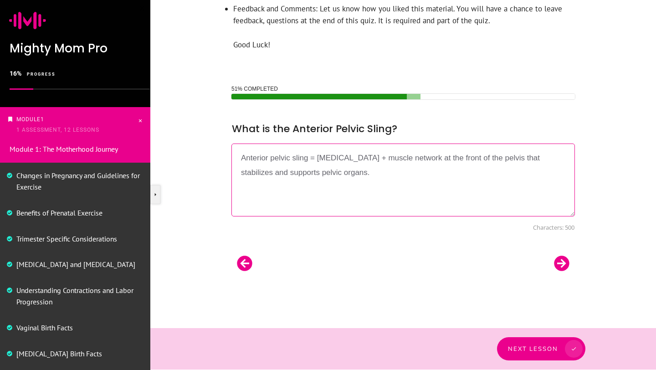
click at [402, 157] on textarea "Anterior pelvic sling = fascia + muscle network at the front of the pelvis that…" at bounding box center [402, 179] width 343 height 73
type textarea "Anterior pelvic sling = fascia + muscle network at the front of the pelvis that…"
click at [561, 260] on div at bounding box center [561, 263] width 27 height 18
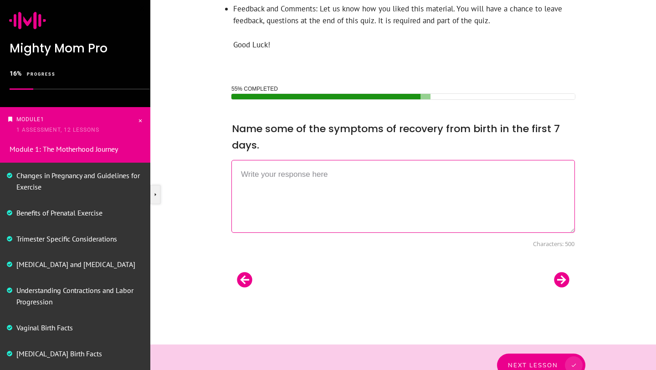
scroll to position [386, 0]
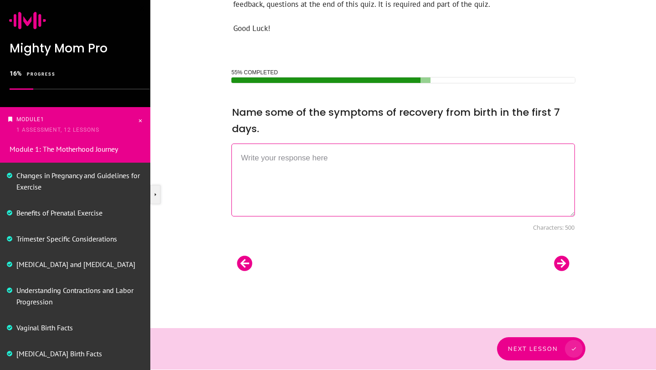
click at [305, 167] on textarea at bounding box center [402, 179] width 343 height 73
type textarea "b"
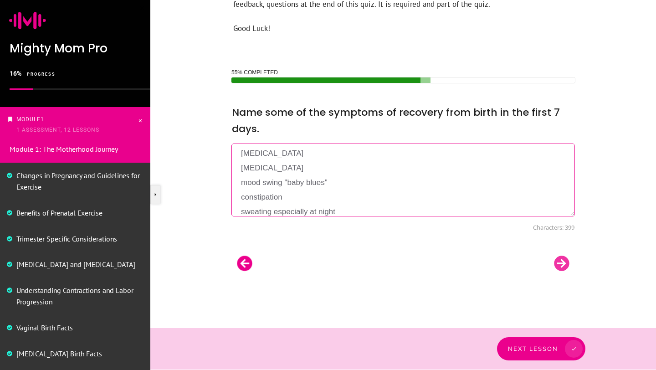
type textarea "vaginal bleeding breast engorgement mood swing "baby blues" constipation sweati…"
click at [561, 265] on div at bounding box center [561, 263] width 27 height 18
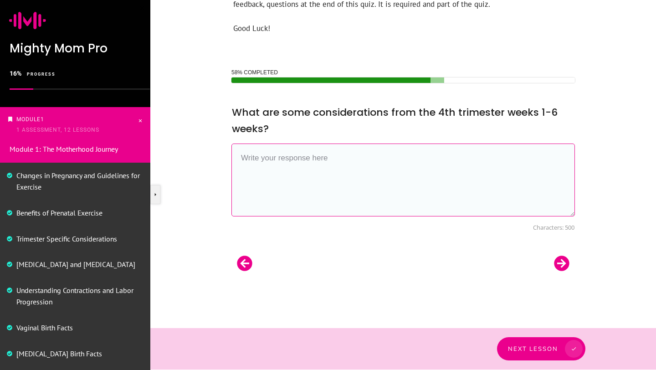
click at [292, 174] on textarea at bounding box center [402, 179] width 343 height 73
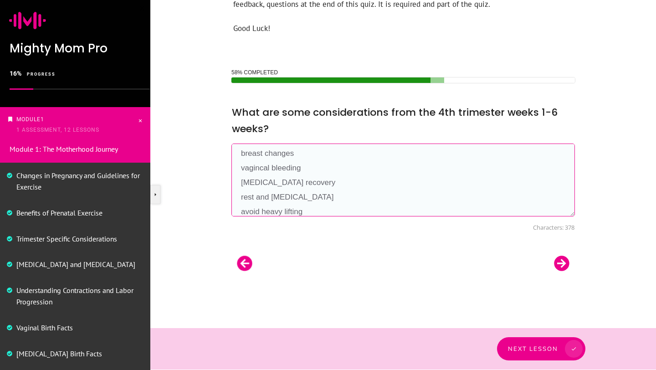
scroll to position [34, 0]
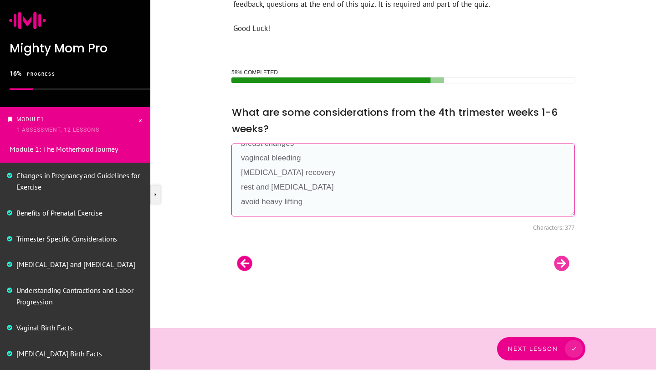
type textarea "pelvic floor therapy breast changes vagincal bleeding pelvic floor recovery res…"
click at [554, 264] on div at bounding box center [561, 263] width 27 height 18
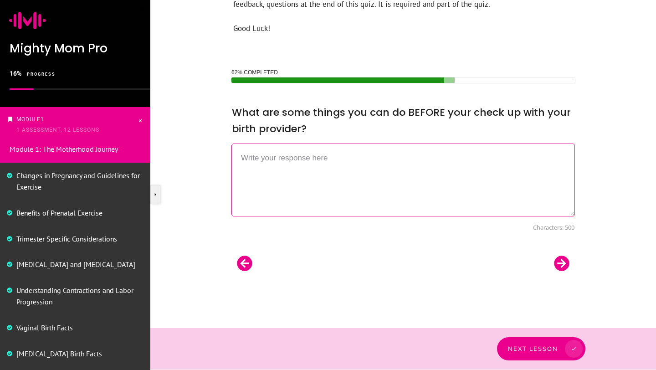
click at [338, 160] on textarea at bounding box center [402, 179] width 343 height 73
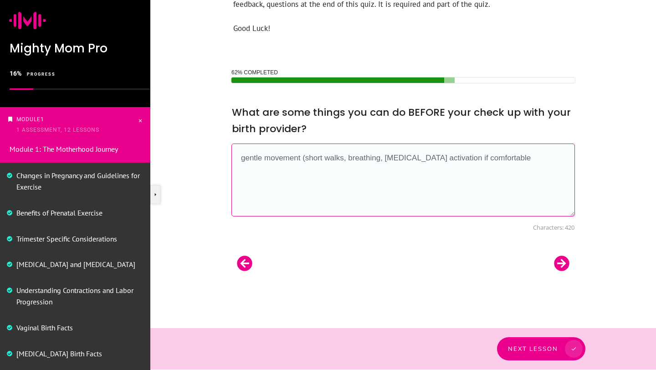
drag, startPoint x: 524, startPoint y: 162, endPoint x: 276, endPoint y: 148, distance: 247.7
click at [276, 148] on textarea "gentle movement (short walks, breathing, pelvic floor activation if comfortable" at bounding box center [402, 179] width 343 height 73
type textarea "gentle movement (short walks, breathing, pelvic floor activation if comfortable"
click at [560, 265] on div at bounding box center [561, 263] width 27 height 18
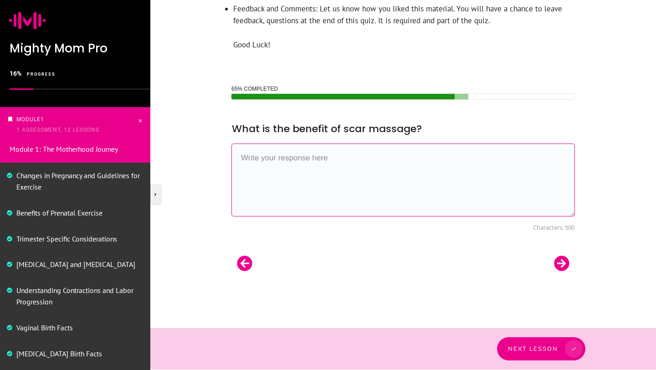
paste textarea "help to improve circulation, soften scar tissue, and alleviate any tightness or…"
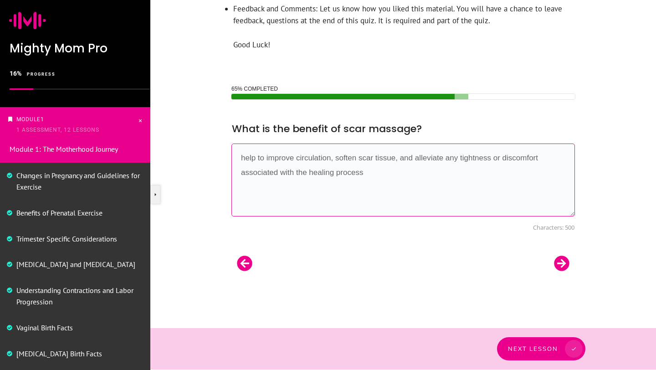
drag, startPoint x: 375, startPoint y: 174, endPoint x: 237, endPoint y: 173, distance: 138.0
click at [237, 173] on textarea "help to improve circulation, soften scar tissue, and alleviate any tightness or…" at bounding box center [402, 179] width 343 height 73
click at [255, 155] on textarea "help to improve circulation, soften scar tissue, and alleviate any tightness or…" at bounding box center [402, 179] width 343 height 73
type textarea "helps to improve circulation, soften scar tissue, and alleviate any tightness o…"
click at [564, 264] on div at bounding box center [561, 263] width 27 height 18
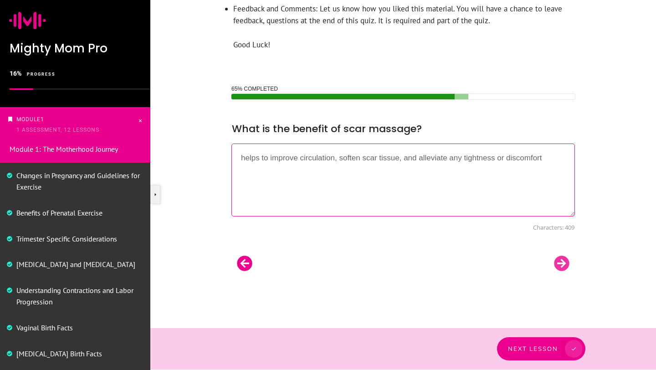
scroll to position [326, 0]
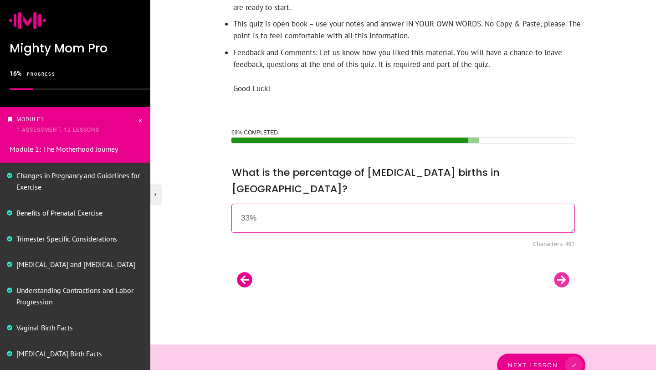
type textarea "33%"
click at [564, 271] on div at bounding box center [561, 280] width 27 height 18
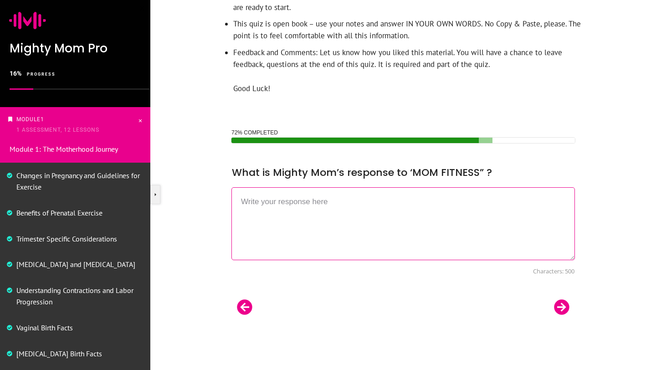
scroll to position [370, 0]
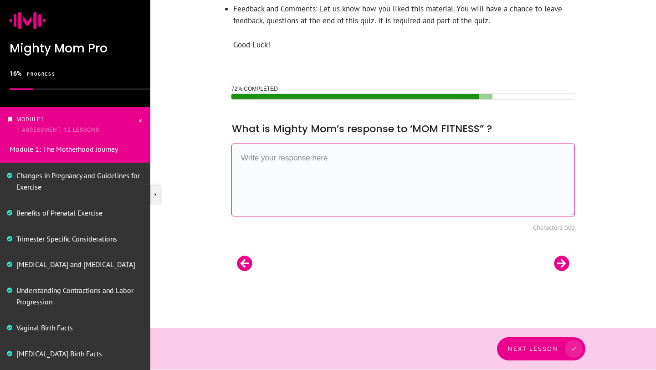
click at [255, 149] on textarea at bounding box center [402, 179] width 343 height 73
paste textarea "we reject the notion of immediately wanting to 'erase' the evidence of pregnanc…"
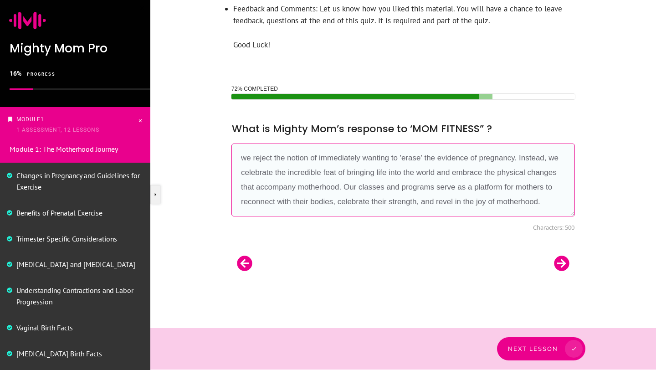
scroll to position [0, 0]
click at [424, 155] on textarea "we reject the notion of immediately wanting to 'erase' the evidence of pregnanc…" at bounding box center [402, 179] width 343 height 73
drag, startPoint x: 347, startPoint y: 161, endPoint x: 276, endPoint y: 165, distance: 71.2
click at [276, 165] on textarea "we reject the notion of immediately wanting to 'erase' the evidence of pregnanc…" at bounding box center [402, 179] width 343 height 73
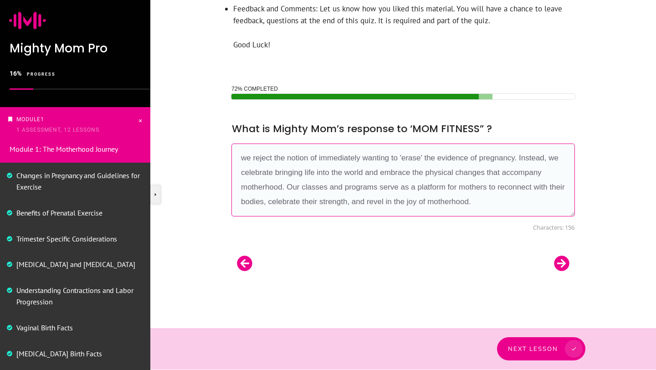
scroll to position [15, 0]
click at [299, 172] on textarea "we reject the notion of immediately wanting to 'erase' the evidence of pregnanc…" at bounding box center [402, 179] width 343 height 73
drag, startPoint x: 474, startPoint y: 174, endPoint x: 409, endPoint y: 174, distance: 64.7
click at [409, 174] on textarea "we reject the notion of immediately wanting to 'erase' the evidence of pregnanc…" at bounding box center [402, 179] width 343 height 73
type textarea "we reject the notion of immediately wanting to 'erase' the evidence of pregnanc…"
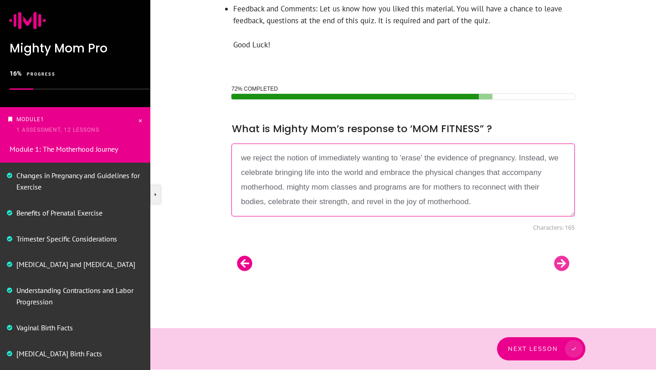
click at [564, 263] on div at bounding box center [561, 263] width 27 height 18
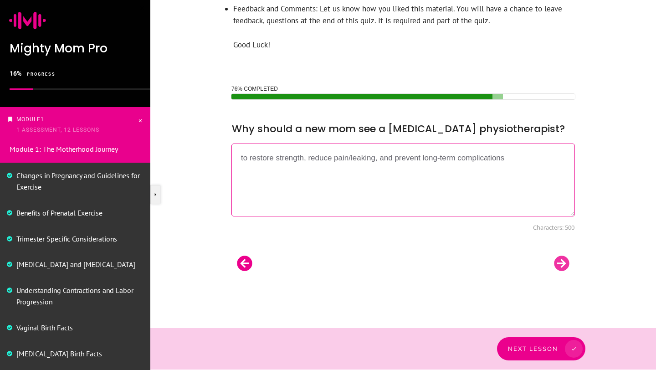
type textarea "to restore strength, reduce pain/leaking, and prevent long-term complications"
click at [562, 265] on div at bounding box center [561, 263] width 27 height 18
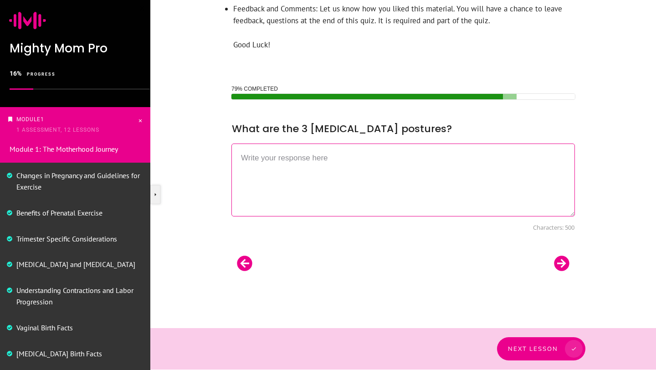
click at [336, 175] on textarea at bounding box center [402, 179] width 343 height 73
click at [278, 161] on textarea at bounding box center [402, 179] width 343 height 73
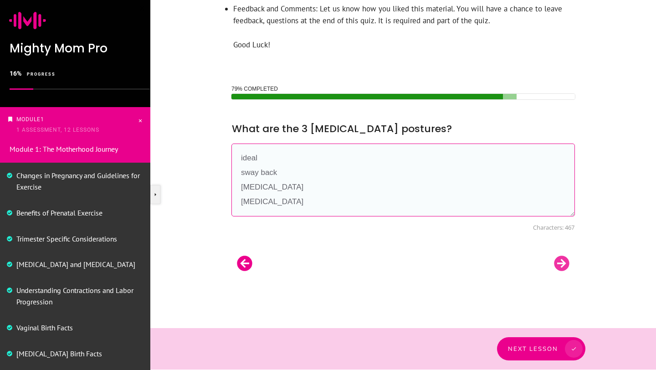
type textarea "ideal sway back lordosis kyphosis"
click at [566, 260] on div at bounding box center [561, 263] width 27 height 18
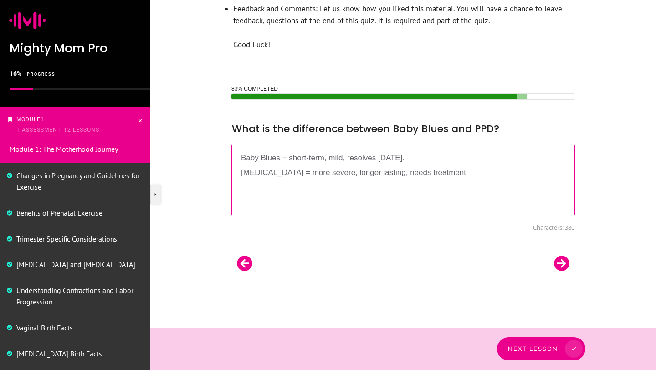
click at [455, 158] on textarea "Baby Blues = short-term, mild, resolves in 2 weeks. Postpartum Depression = mor…" at bounding box center [402, 179] width 343 height 73
type textarea "Baby Blues = short-term, mild, resolves in 2 weeks Postpartum Depression = more…"
click at [560, 268] on div at bounding box center [561, 263] width 27 height 18
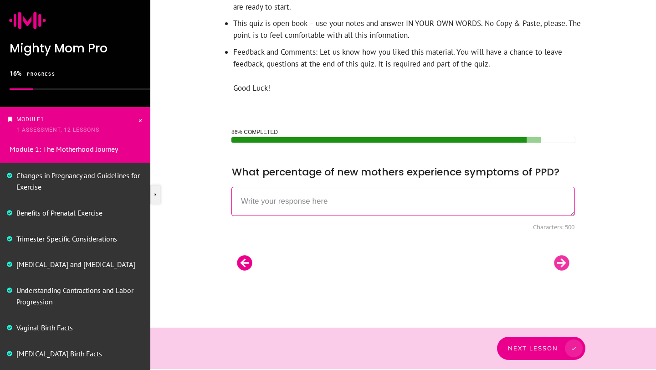
scroll to position [326, 0]
click at [260, 202] on textarea "10-2o%" at bounding box center [402, 201] width 343 height 29
type textarea "10-20%"
click at [565, 261] on div at bounding box center [561, 263] width 27 height 18
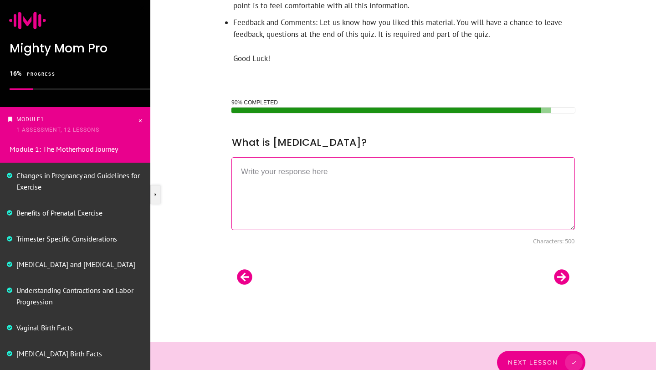
scroll to position [370, 0]
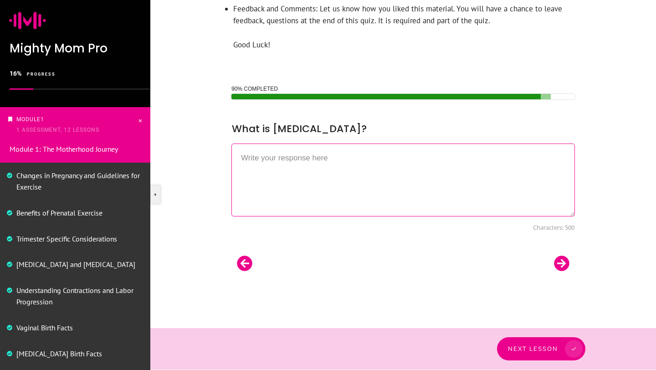
click at [293, 177] on textarea at bounding box center [402, 179] width 343 height 73
type textarea "c"
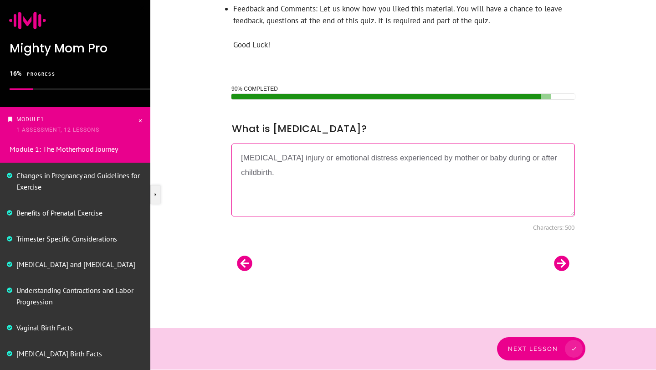
click at [293, 157] on textarea "Birth trauma = physical injury or emotional distress experienced by mother or b…" at bounding box center [402, 179] width 343 height 73
type textarea "Birth trauma is either physical injury or emotional distress experienced by mot…"
click at [562, 263] on div at bounding box center [561, 263] width 27 height 18
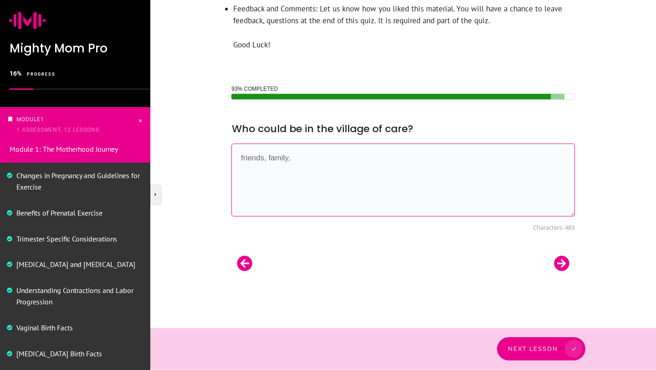
click at [297, 160] on textarea "friends, family," at bounding box center [402, 179] width 343 height 73
paste textarea "pelvic floor physiotherapists, chiropractors, lactation consultants, doulas, sl…"
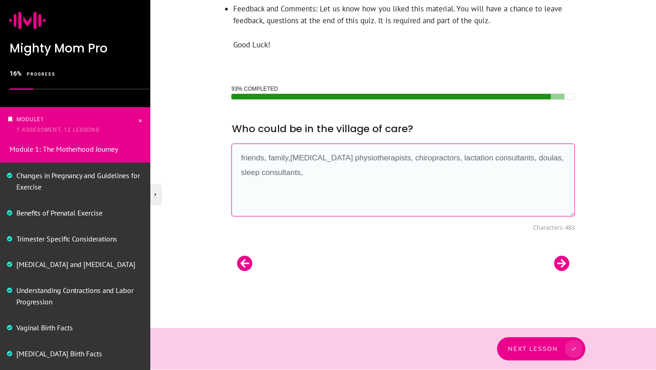
click at [290, 158] on textarea "friends, family,pelvic floor physiotherapists, chiropractors, lactation consult…" at bounding box center [402, 179] width 343 height 73
click at [321, 177] on textarea "friends, family, pelvic floor physiotherapists, chiropractors, lactation consul…" at bounding box center [402, 179] width 343 height 73
type textarea "friends, family, pelvic floor physiotherapists, chiropractors, lactation consul…"
click at [566, 264] on div at bounding box center [561, 263] width 27 height 18
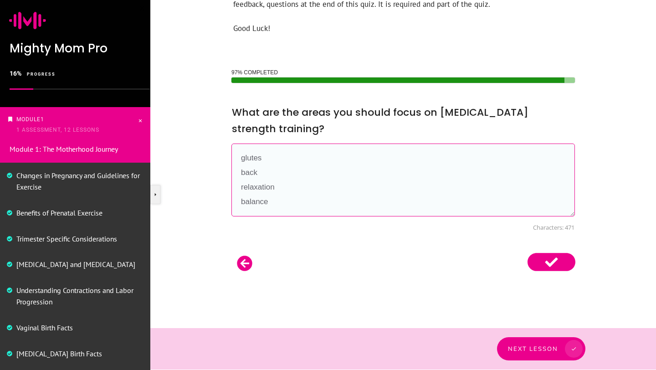
scroll to position [5, 0]
type textarea "glutes back relaxation balance core"
click at [546, 265] on use at bounding box center [551, 262] width 48 height 18
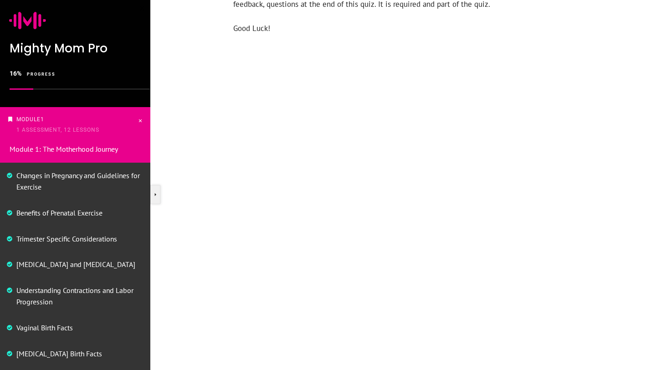
scroll to position [300, 0]
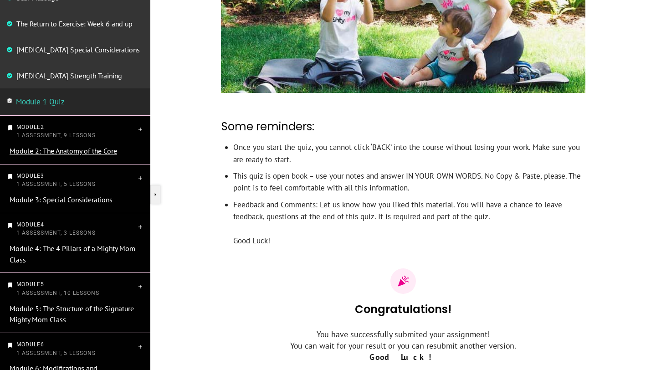
scroll to position [410, 0]
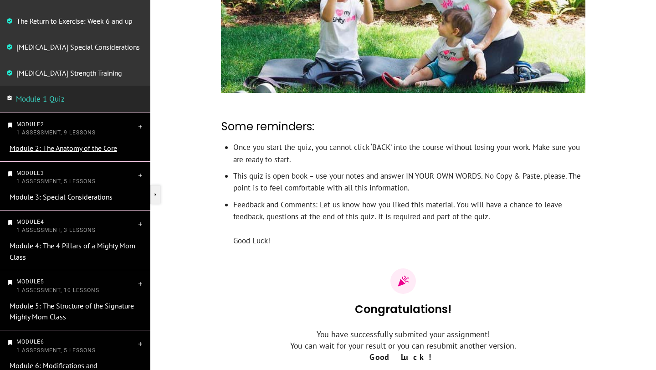
click at [76, 149] on link "Module 2: The Anatomy of the Core" at bounding box center [63, 147] width 107 height 9
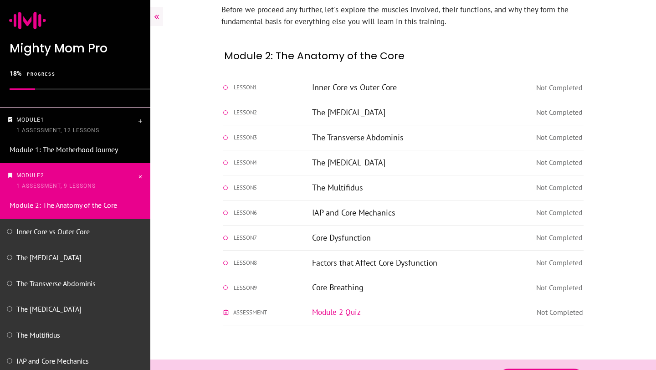
scroll to position [368, 0]
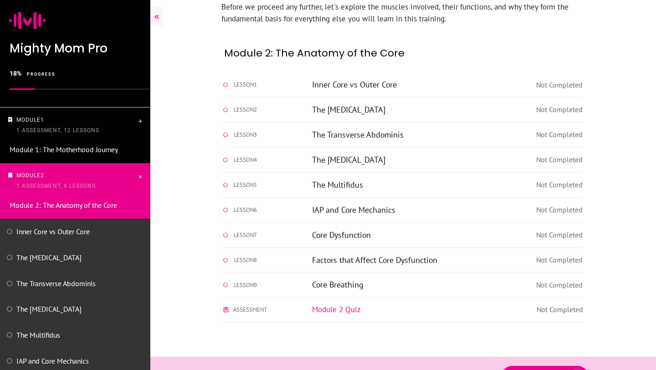
click at [563, 368] on span at bounding box center [573, 377] width 25 height 18
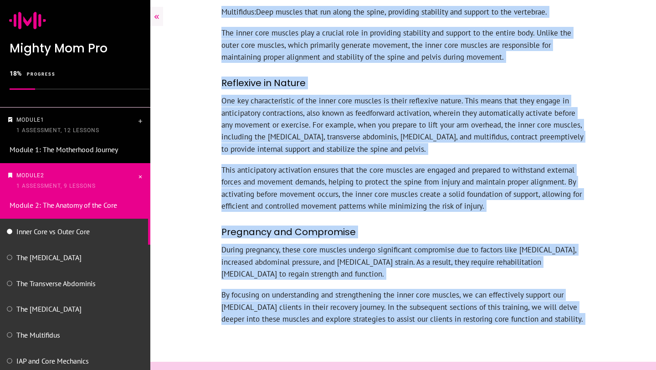
scroll to position [594, 0]
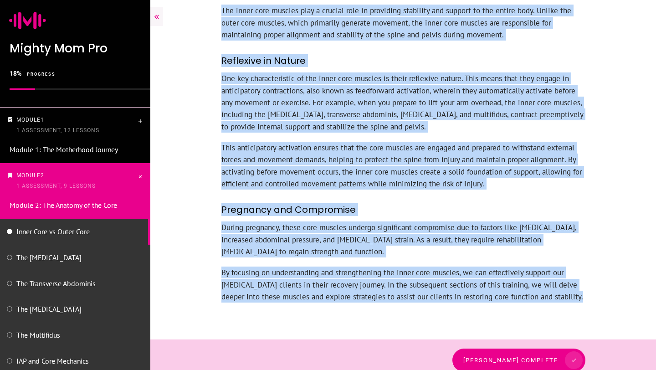
drag, startPoint x: 223, startPoint y: 85, endPoint x: 478, endPoint y: 306, distance: 337.7
copy div "Lorem Ipsu do Sitam Cons Adipiscingeli sed doeiusmodte incidid utl etdol mag al…"
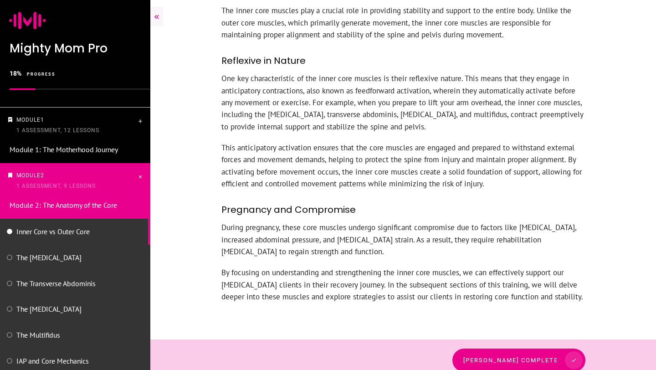
click at [412, 128] on p "One key characteristic of the inner core muscles is their reflexive nature. Thi…" at bounding box center [402, 106] width 363 height 69
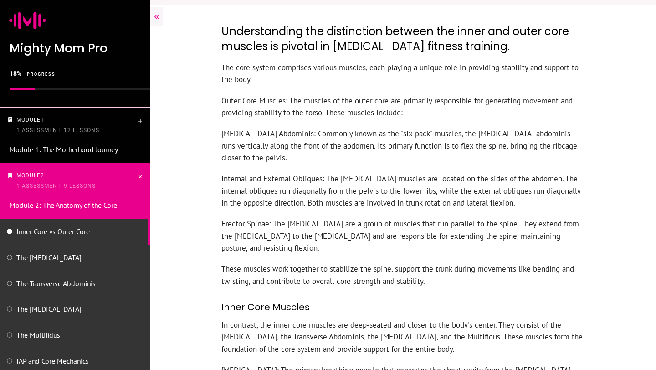
scroll to position [127, 0]
